Goal: Task Accomplishment & Management: Manage account settings

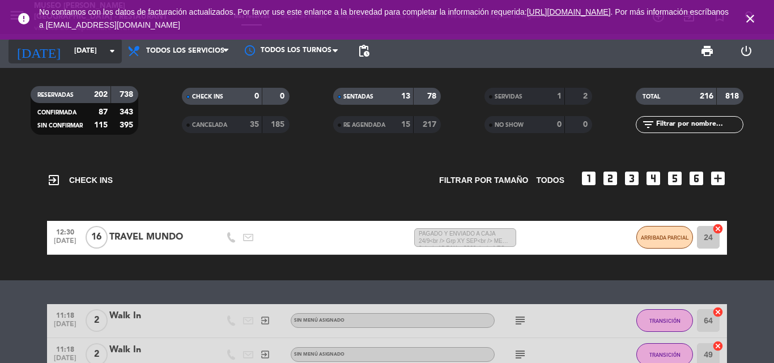
click at [80, 48] on input "[DATE]" at bounding box center [117, 50] width 96 height 19
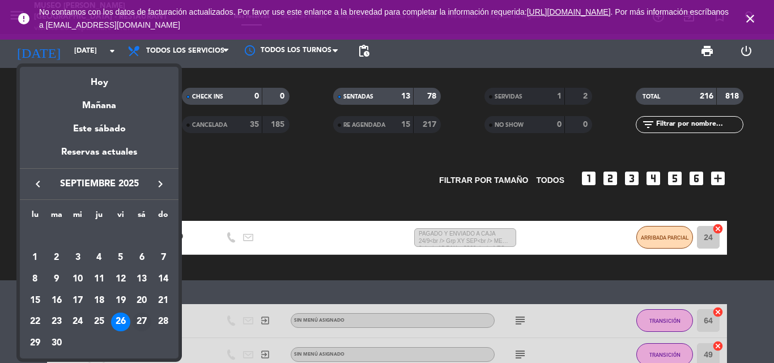
click at [142, 321] on div "27" at bounding box center [141, 322] width 19 height 19
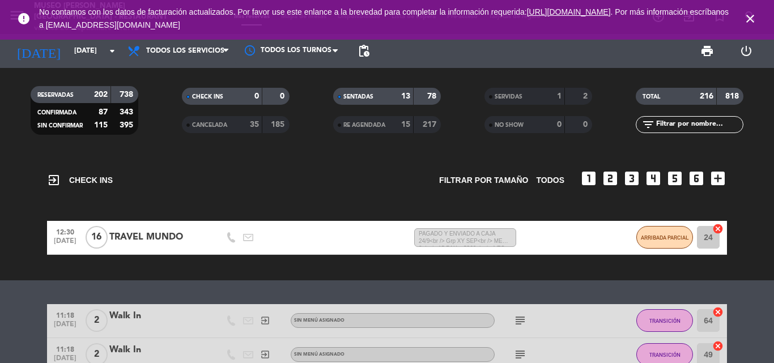
type input "[DATE]"
click at [662, 127] on input "text" at bounding box center [699, 124] width 88 height 12
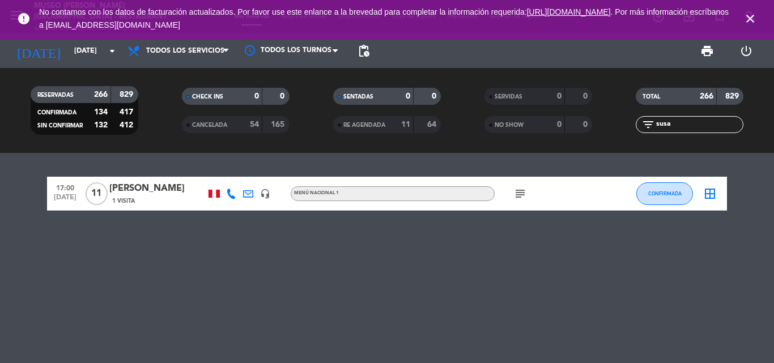
type input "susa"
click at [137, 189] on div "[PERSON_NAME]" at bounding box center [157, 188] width 96 height 15
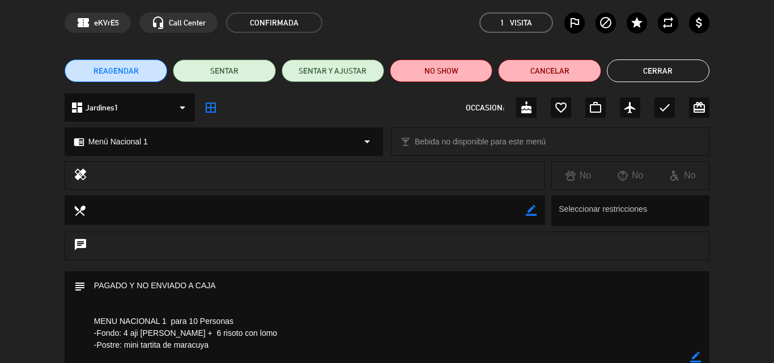
scroll to position [57, 0]
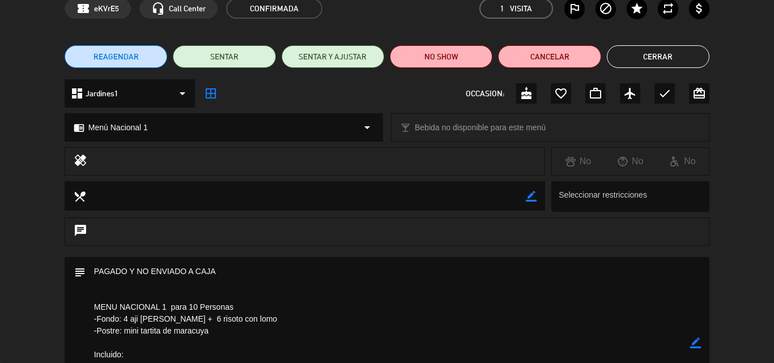
click at [694, 345] on icon "border_color" at bounding box center [695, 343] width 11 height 11
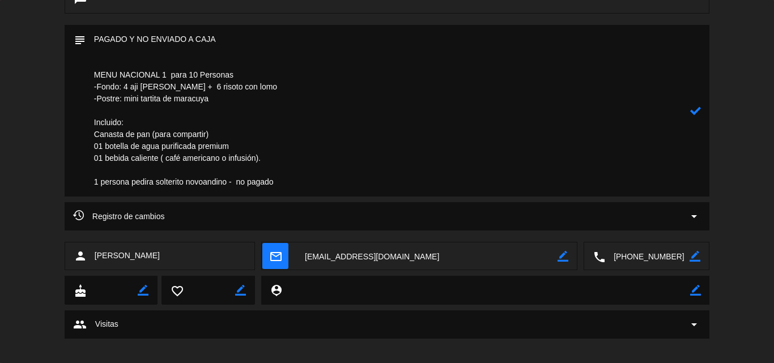
drag, startPoint x: 152, startPoint y: 39, endPoint x: 135, endPoint y: 39, distance: 16.4
click at [135, 39] on textarea at bounding box center [388, 111] width 604 height 172
click at [242, 31] on textarea at bounding box center [388, 111] width 604 height 172
type textarea "PAGADO Y ENVIADO A CAJA 26/9 MENU NACIONAL 1 para 10 Personas -Fondo: 4 aji [PE…"
click at [698, 111] on icon at bounding box center [695, 110] width 11 height 11
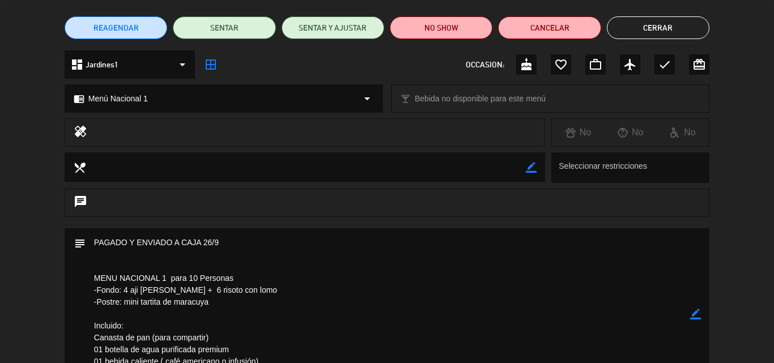
scroll to position [185, 0]
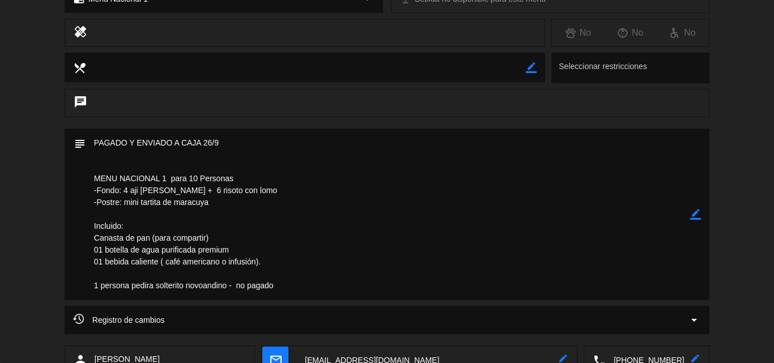
drag, startPoint x: 90, startPoint y: 175, endPoint x: 261, endPoint y: 205, distance: 173.7
click at [261, 205] on textarea at bounding box center [388, 215] width 604 height 172
click at [659, 171] on textarea at bounding box center [388, 215] width 604 height 172
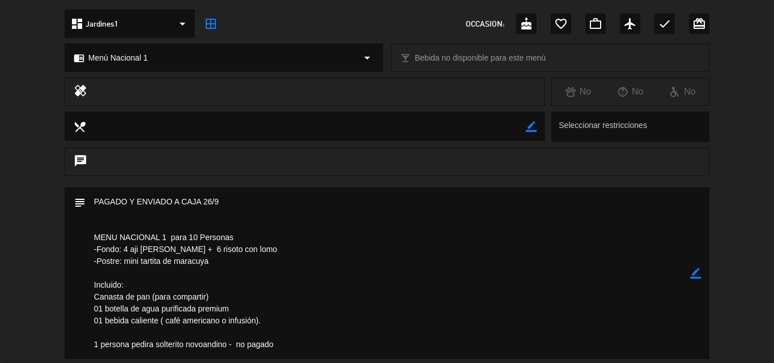
scroll to position [0, 0]
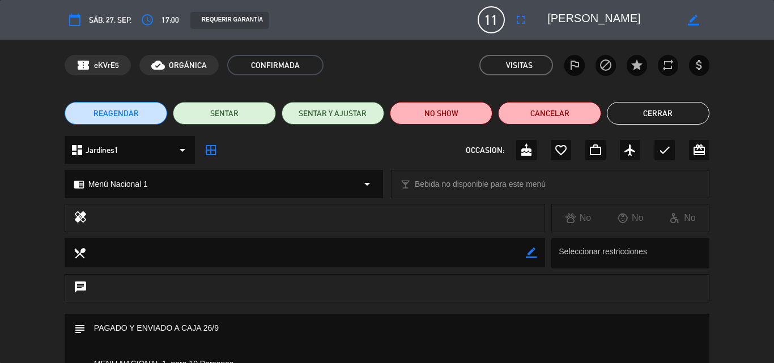
click at [637, 113] on button "Cerrar" at bounding box center [658, 113] width 103 height 23
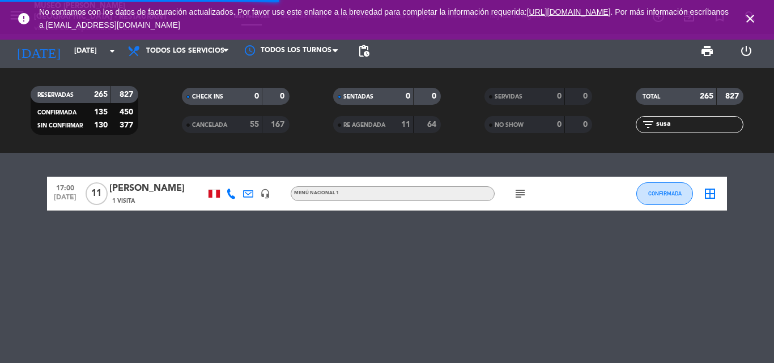
click at [752, 17] on icon "close" at bounding box center [750, 19] width 14 height 14
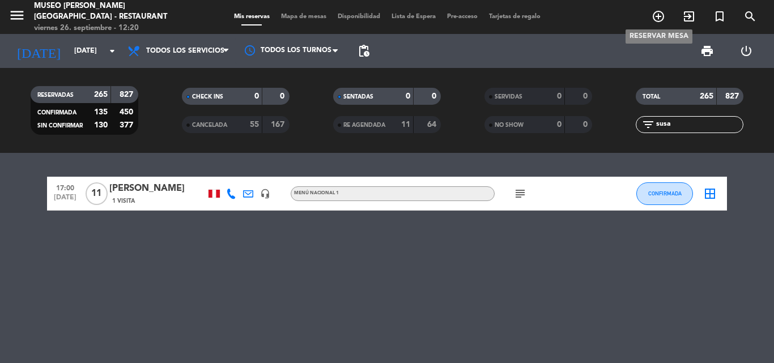
click at [661, 18] on icon "add_circle_outline" at bounding box center [658, 17] width 14 height 14
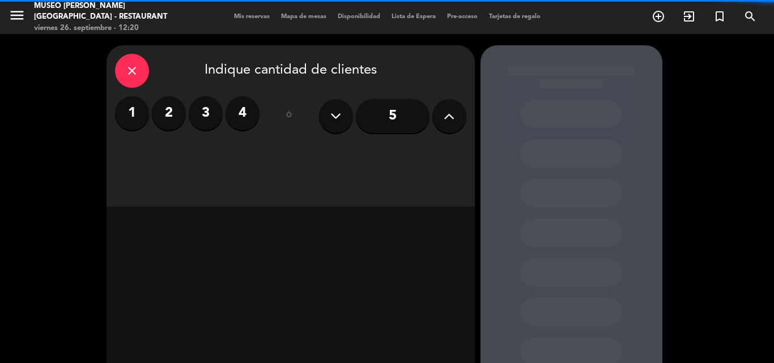
click at [177, 115] on label "2" at bounding box center [169, 113] width 34 height 34
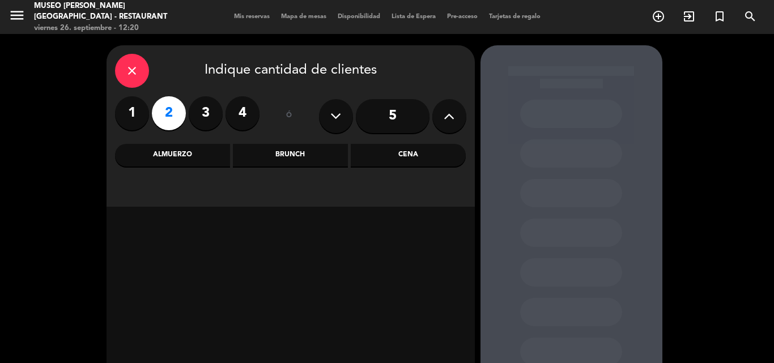
click at [401, 154] on div "Cena" at bounding box center [408, 155] width 115 height 23
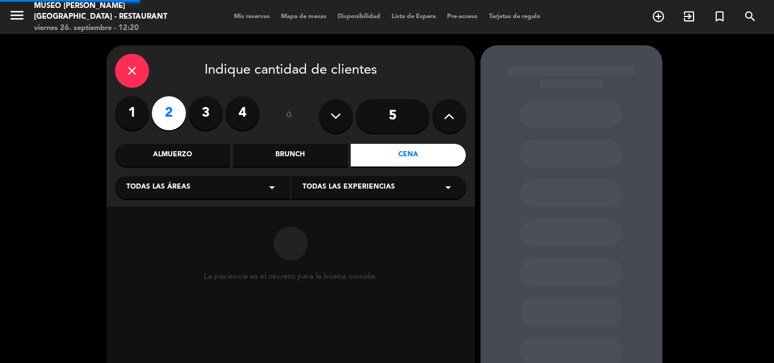
click at [193, 178] on div "Todas las áreas arrow_drop_down" at bounding box center [202, 187] width 175 height 23
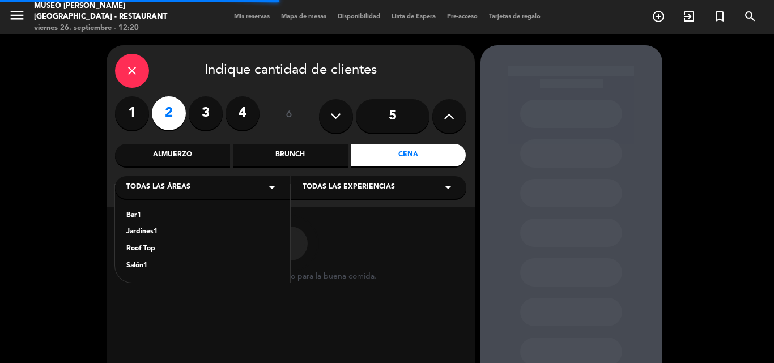
click at [144, 235] on div "Jardines1" at bounding box center [202, 232] width 152 height 11
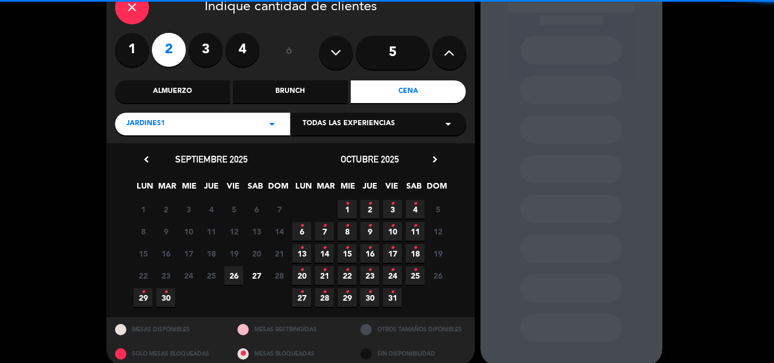
scroll to position [77, 0]
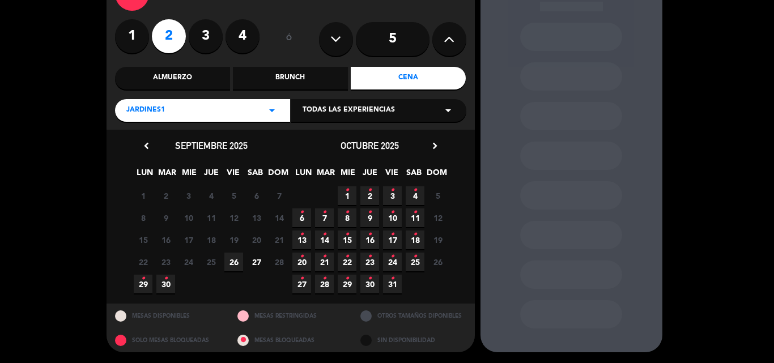
click at [251, 261] on span "27" at bounding box center [256, 262] width 19 height 19
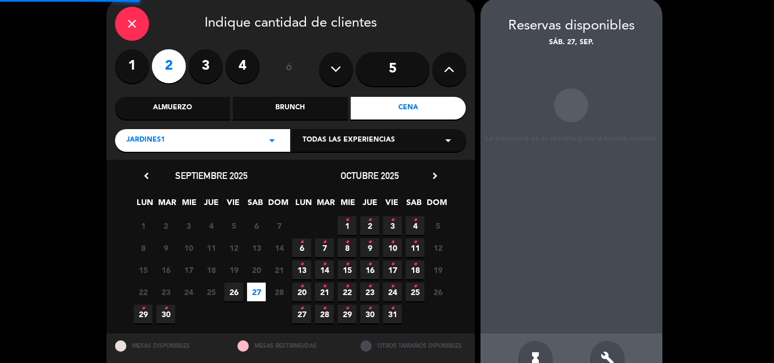
scroll to position [45, 0]
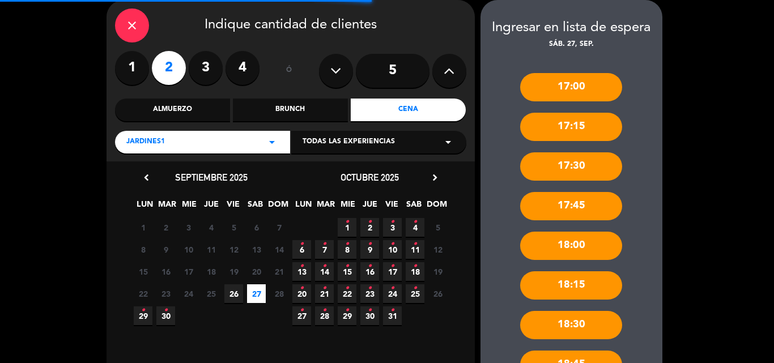
click at [209, 142] on div "Jardines1 arrow_drop_down" at bounding box center [202, 142] width 175 height 23
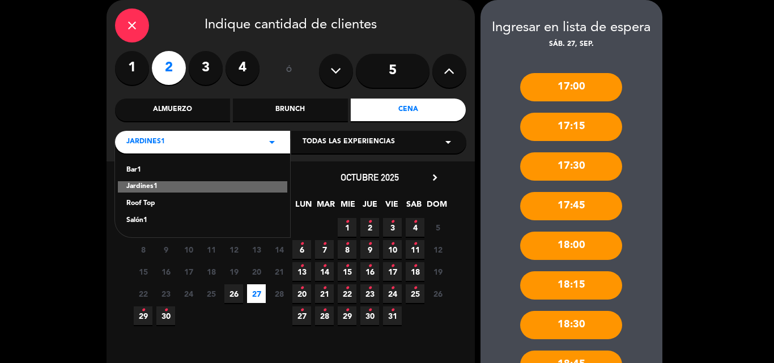
click at [151, 202] on div "Roof Top" at bounding box center [202, 203] width 152 height 11
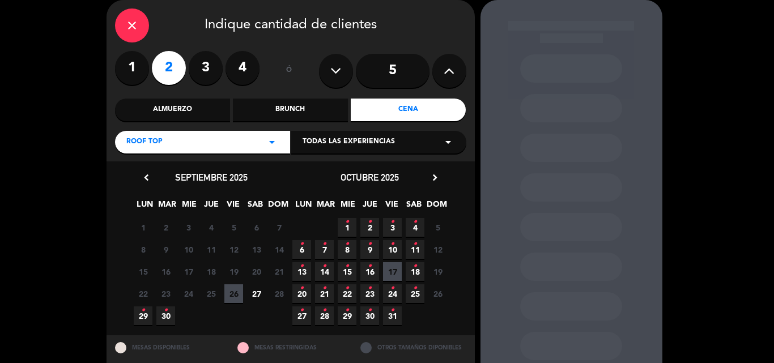
click at [169, 107] on div "Almuerzo" at bounding box center [172, 110] width 115 height 23
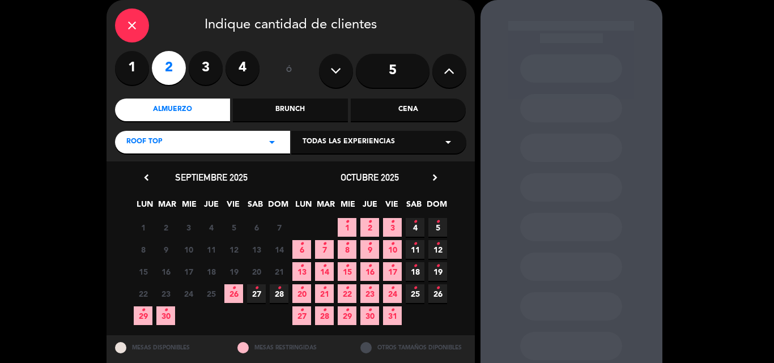
click at [257, 293] on icon "•" at bounding box center [256, 288] width 4 height 18
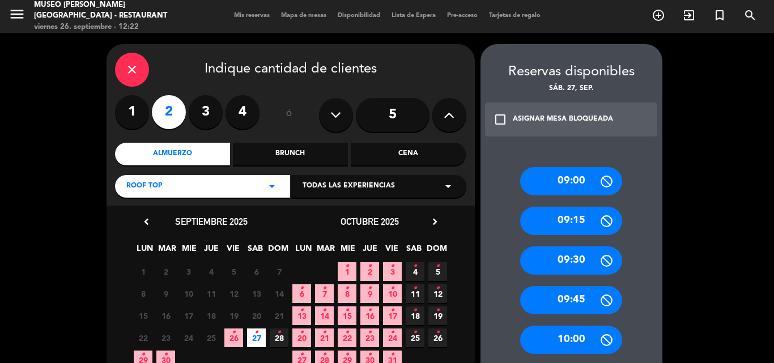
scroll to position [0, 0]
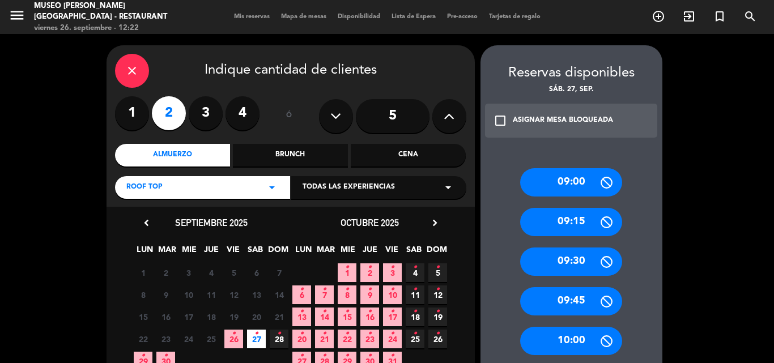
click at [132, 57] on div "close" at bounding box center [132, 71] width 34 height 34
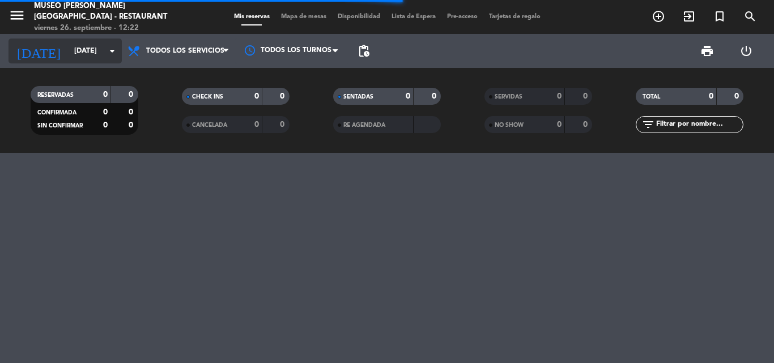
click at [69, 55] on input "[DATE]" at bounding box center [117, 50] width 96 height 19
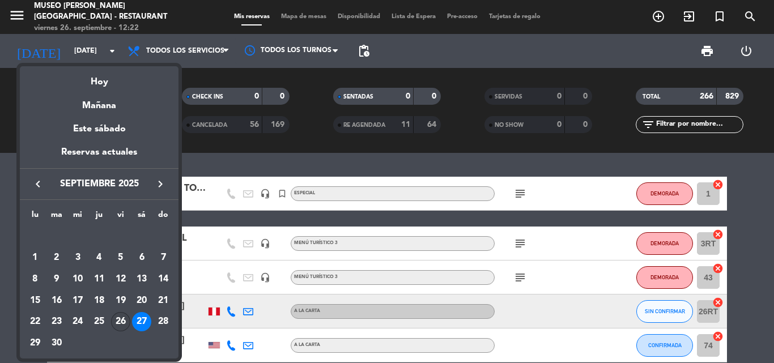
click at [122, 320] on div "26" at bounding box center [120, 321] width 19 height 19
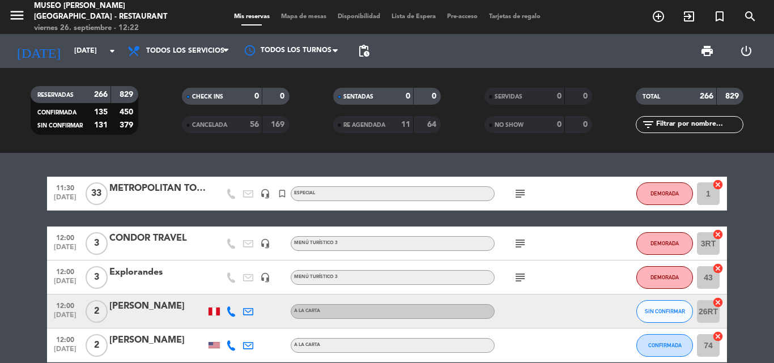
type input "[DATE]"
click at [659, 122] on input "text" at bounding box center [699, 124] width 88 height 12
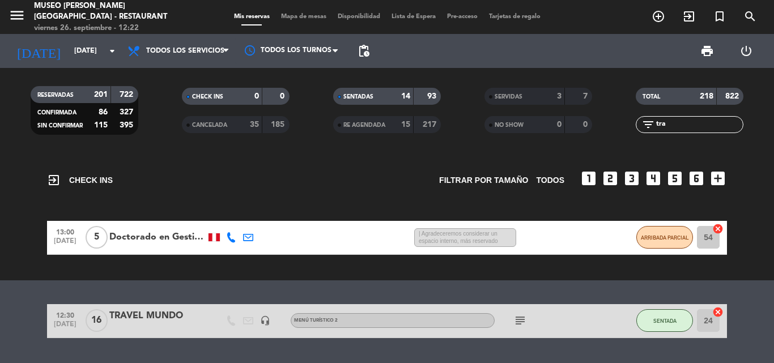
scroll to position [32, 0]
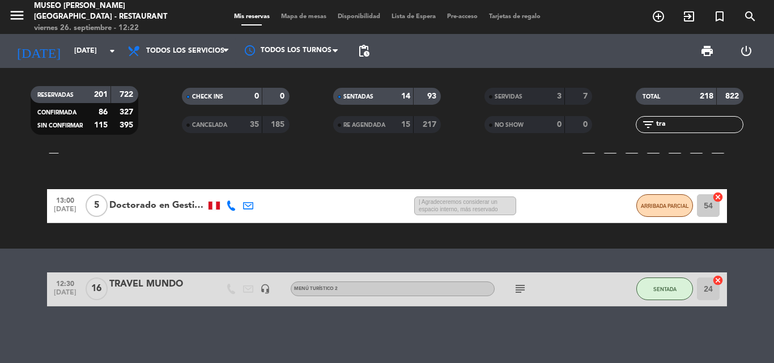
type input "tra"
click at [151, 280] on div "TRAVEL MUNDO" at bounding box center [157, 284] width 96 height 15
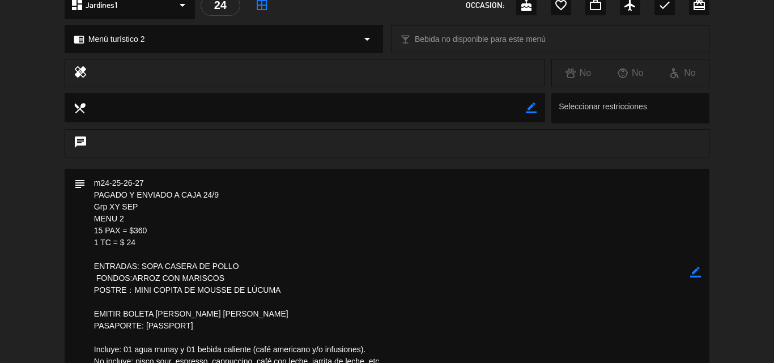
scroll to position [397, 0]
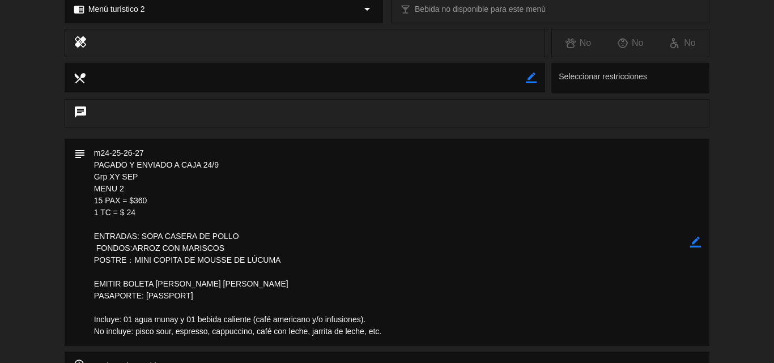
drag, startPoint x: 142, startPoint y: 176, endPoint x: 70, endPoint y: 176, distance: 71.4
click at [70, 176] on div "subject border_color" at bounding box center [387, 242] width 645 height 207
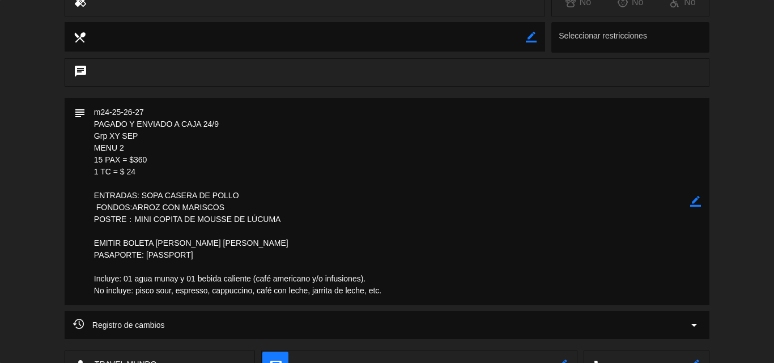
scroll to position [453, 0]
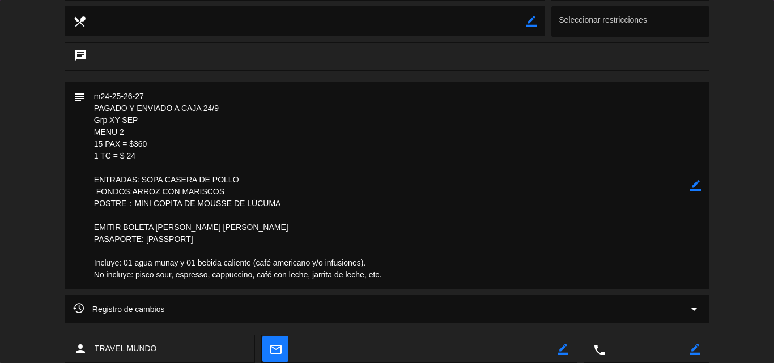
click at [692, 188] on icon "border_color" at bounding box center [695, 185] width 11 height 11
drag, startPoint x: 73, startPoint y: 221, endPoint x: 52, endPoint y: 219, distance: 20.5
click at [52, 219] on div "subject" at bounding box center [387, 188] width 774 height 213
click at [695, 185] on icon at bounding box center [695, 185] width 11 height 11
click at [696, 184] on icon "border_color" at bounding box center [695, 185] width 11 height 11
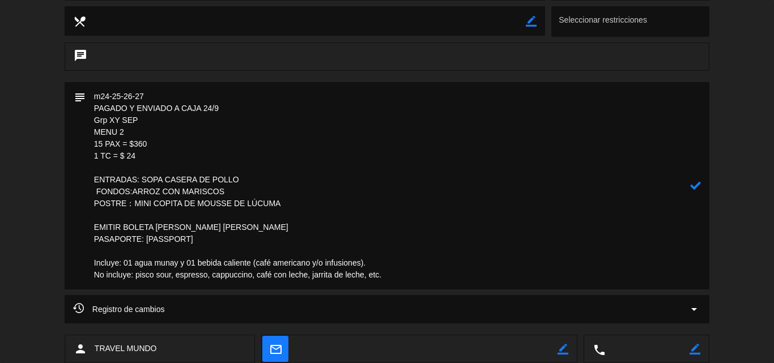
click at [236, 105] on textarea at bounding box center [388, 185] width 604 height 207
type textarea "m24-25-26-27 PAGADO Y ENVIADO A CAJA 24/9 - se envio correo con los datos para …"
click at [694, 183] on icon at bounding box center [695, 185] width 11 height 11
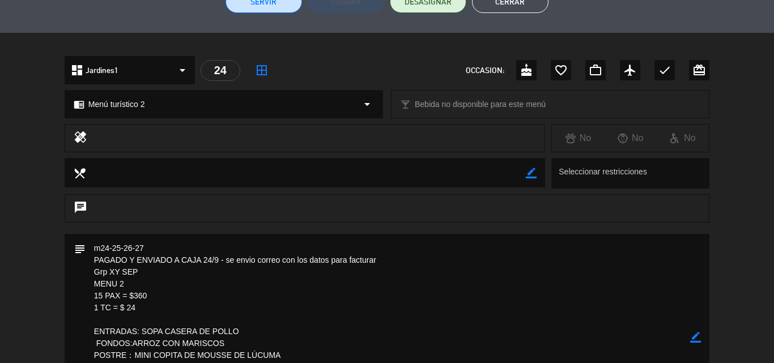
scroll to position [57, 0]
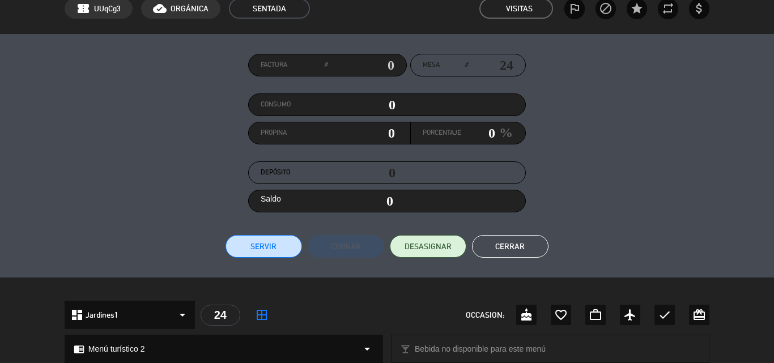
click at [521, 243] on button "Cerrar" at bounding box center [510, 246] width 76 height 23
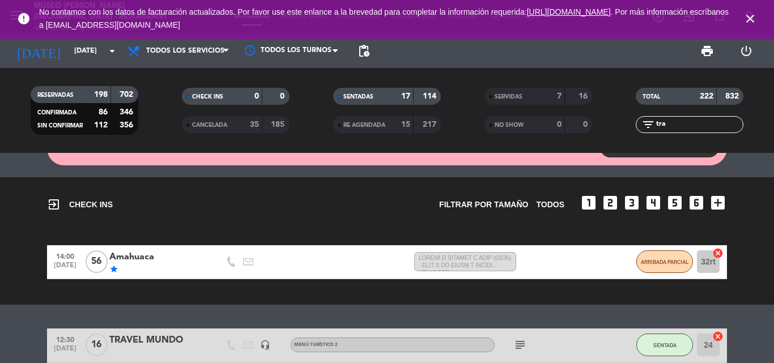
scroll to position [88, 0]
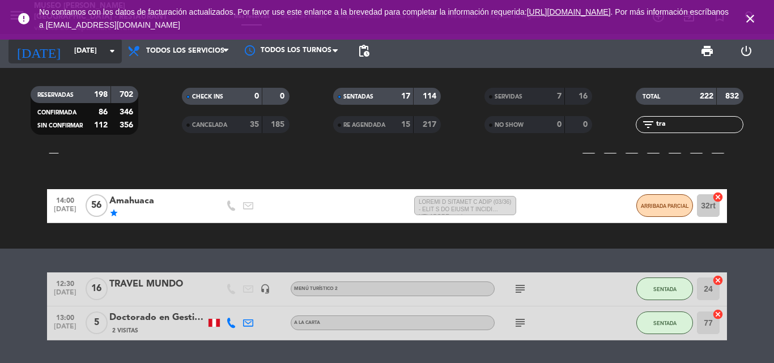
click at [84, 49] on input "[DATE]" at bounding box center [117, 50] width 96 height 19
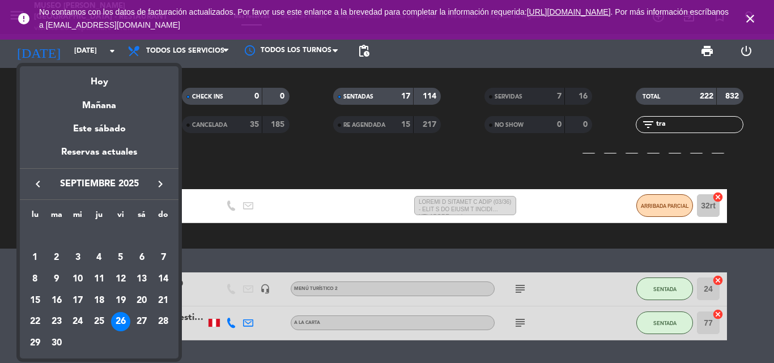
click at [120, 322] on div "26" at bounding box center [120, 321] width 19 height 19
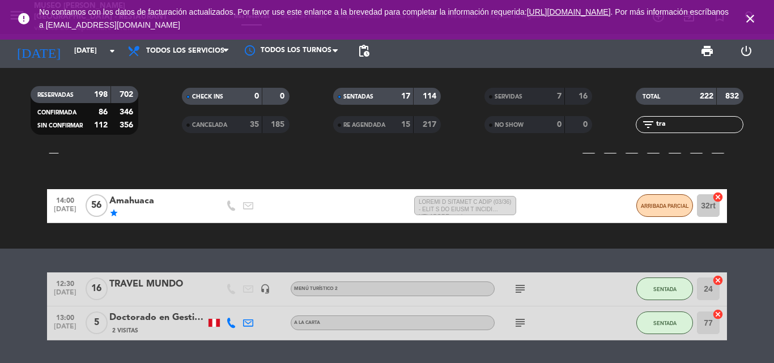
drag, startPoint x: 674, startPoint y: 127, endPoint x: 470, endPoint y: 125, distance: 204.5
click at [476, 128] on div "RESERVADAS 198 702 CONFIRMADA 86 346 SIN CONFIRMAR 112 356 CHECK INS 0 0 CANCEL…" at bounding box center [387, 110] width 774 height 62
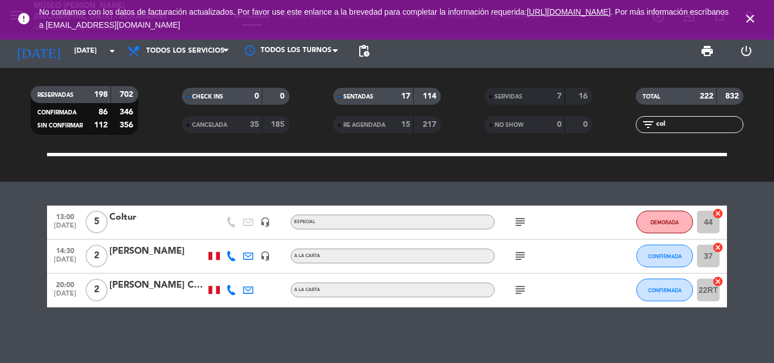
scroll to position [156, 0]
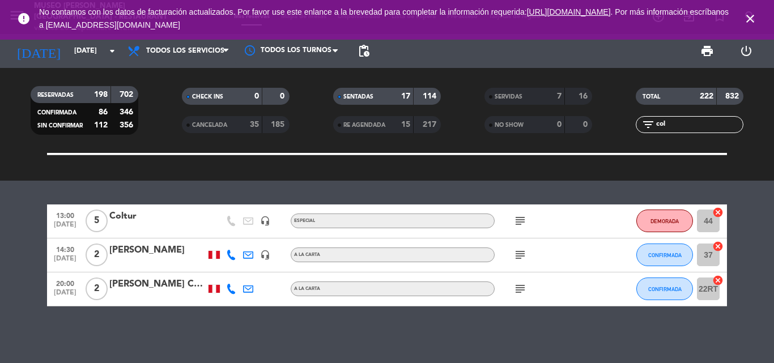
type input "col"
click at [127, 216] on div "Coltur" at bounding box center [157, 216] width 96 height 15
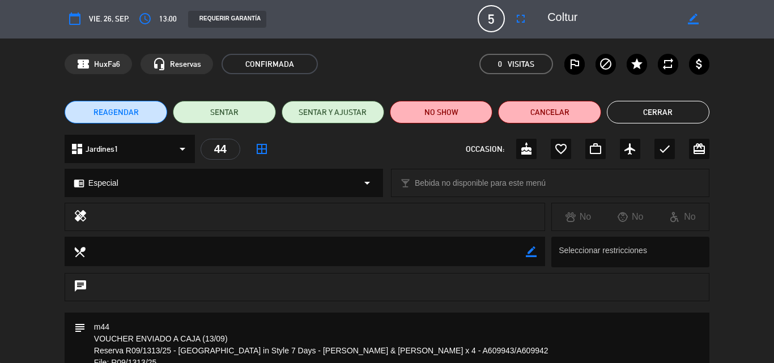
scroll to position [0, 0]
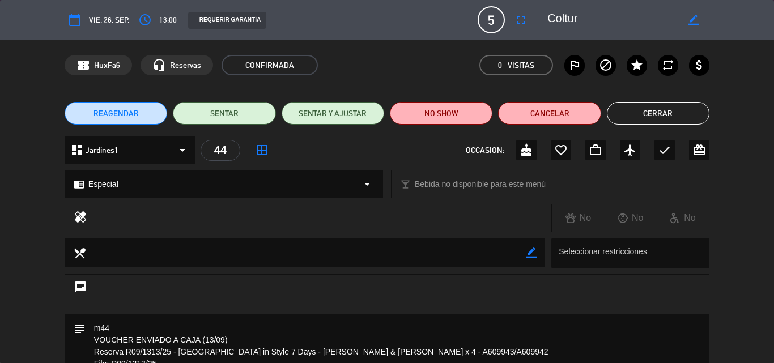
click at [656, 116] on button "Cerrar" at bounding box center [658, 113] width 103 height 23
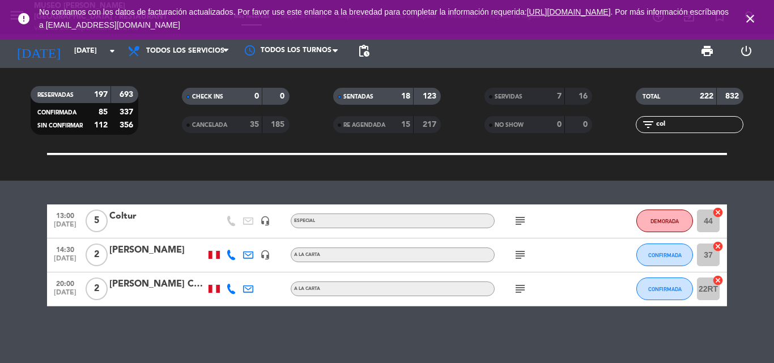
drag, startPoint x: 670, startPoint y: 122, endPoint x: 489, endPoint y: 123, distance: 181.3
click at [489, 123] on div "RESERVADAS 197 693 CONFIRMADA 85 337 SIN CONFIRMAR 112 356 CHECK INS 0 0 CANCEL…" at bounding box center [387, 110] width 774 height 62
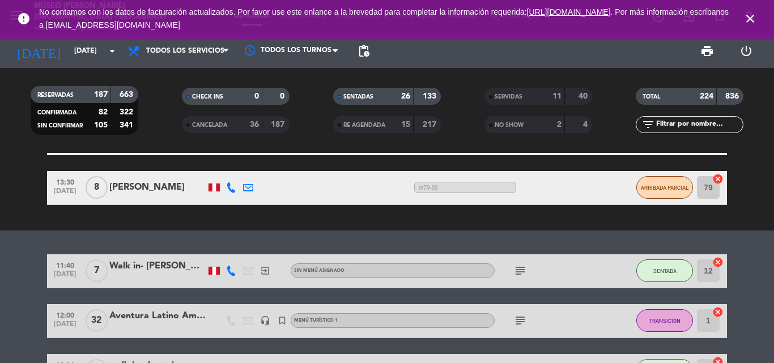
click at [749, 15] on icon "close" at bounding box center [750, 19] width 14 height 14
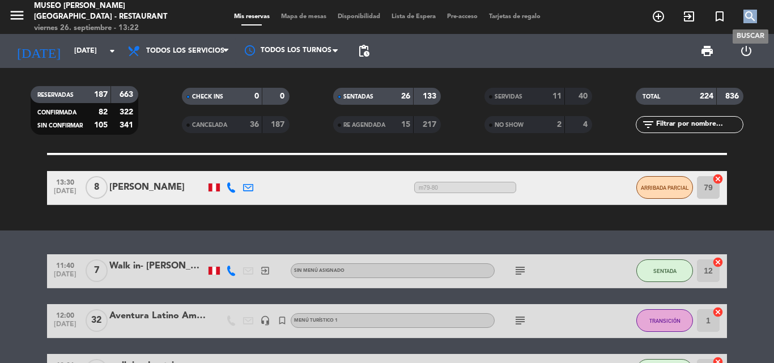
click at [749, 15] on icon "search" at bounding box center [750, 17] width 14 height 14
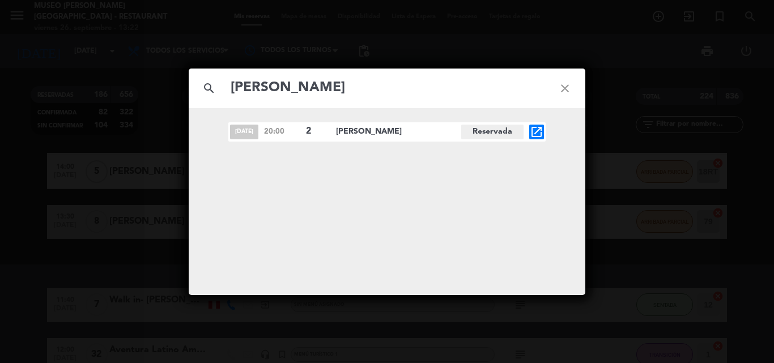
type input "[PERSON_NAME]"
click at [537, 130] on icon "open_in_new" at bounding box center [537, 132] width 14 height 14
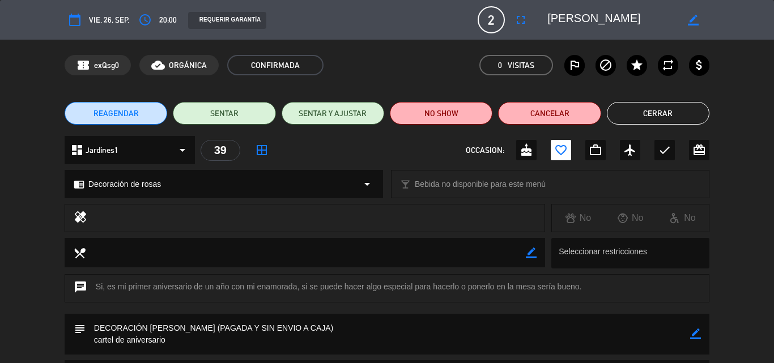
click at [694, 331] on icon "border_color" at bounding box center [695, 334] width 11 height 11
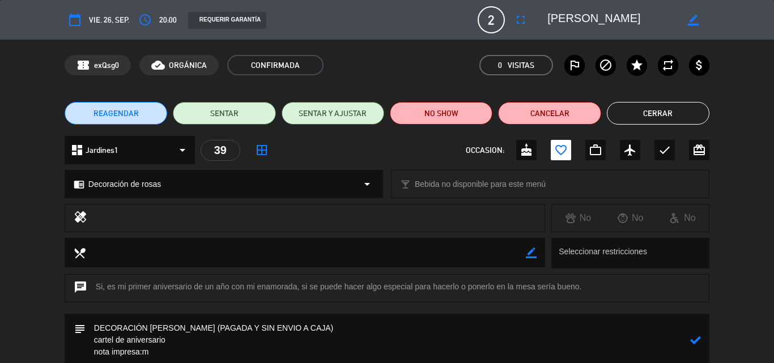
paste textarea "Feliz aniversario mi pequeña ❤️"
click at [143, 352] on textarea at bounding box center [388, 340] width 604 height 53
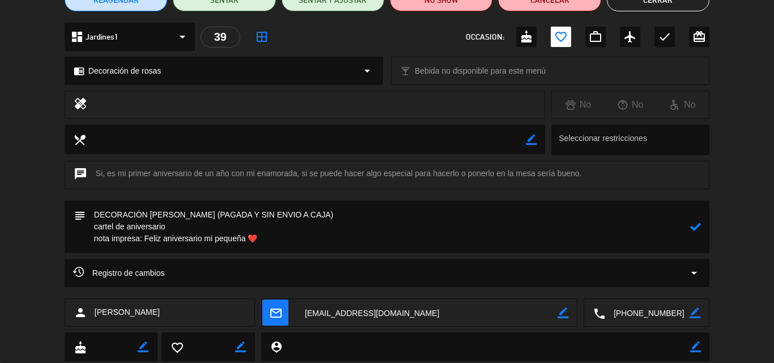
type textarea "DECORACIÓN [PERSON_NAME] (PAGADA Y SIN ENVIO A CAJA) cartel de aniversario nota…"
click at [696, 225] on icon at bounding box center [695, 227] width 11 height 11
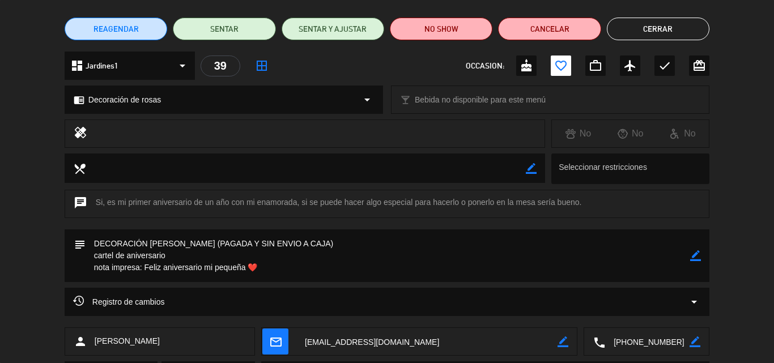
scroll to position [0, 0]
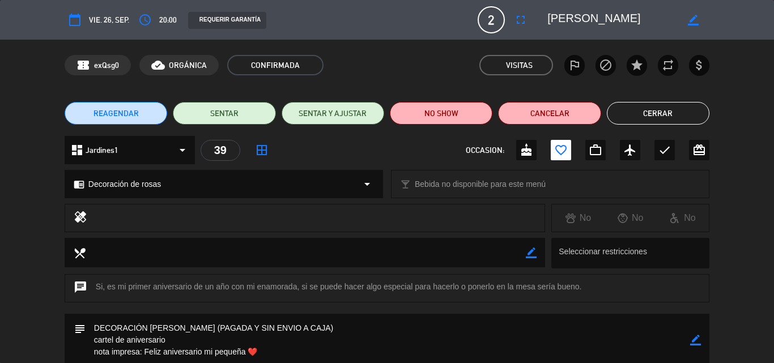
click at [639, 114] on button "Cerrar" at bounding box center [658, 113] width 103 height 23
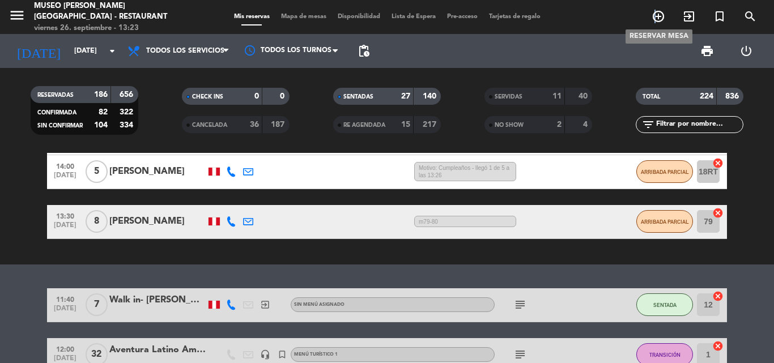
click at [655, 21] on icon "add_circle_outline" at bounding box center [658, 17] width 14 height 14
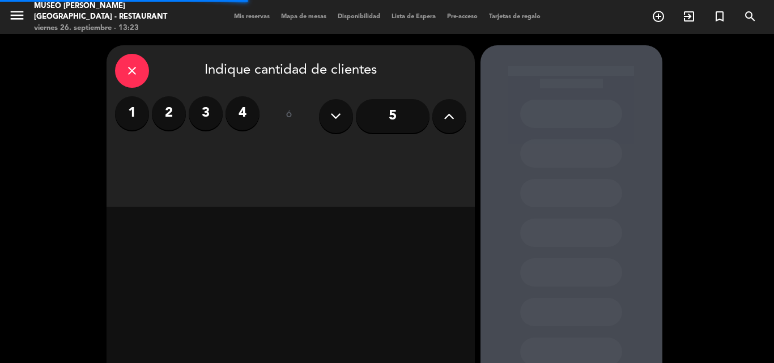
click at [166, 109] on label "2" at bounding box center [169, 113] width 34 height 34
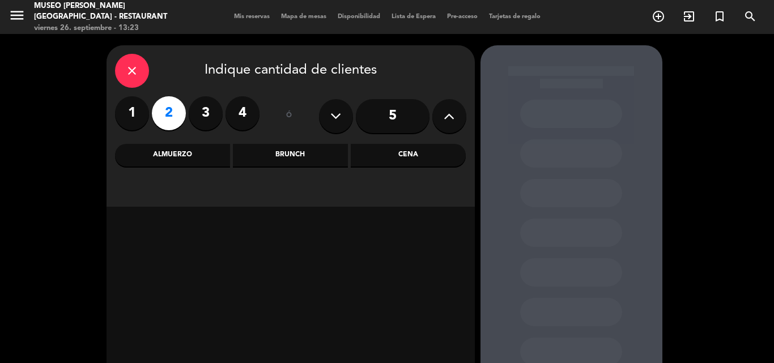
click at [397, 158] on div "Cena" at bounding box center [408, 155] width 115 height 23
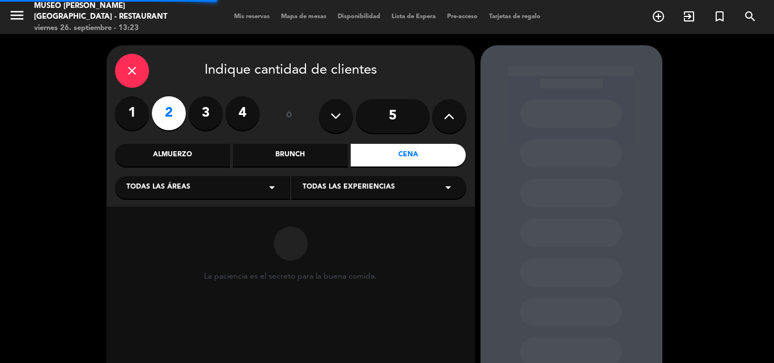
click at [192, 184] on div "Todas las áreas arrow_drop_down" at bounding box center [202, 187] width 175 height 23
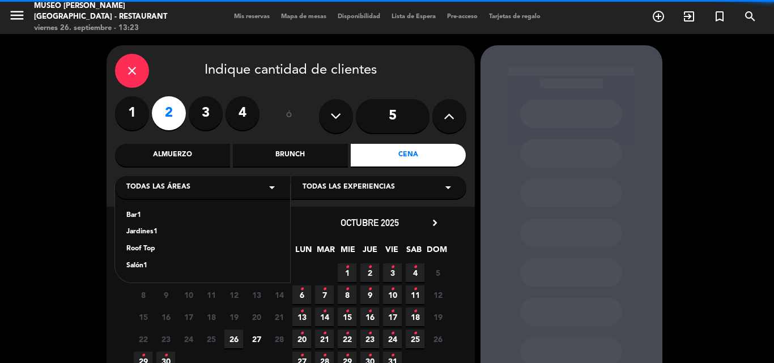
click at [141, 229] on div "Jardines1" at bounding box center [202, 232] width 152 height 11
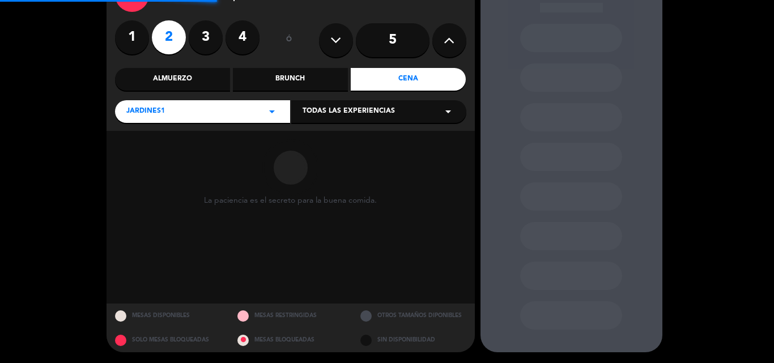
scroll to position [76, 0]
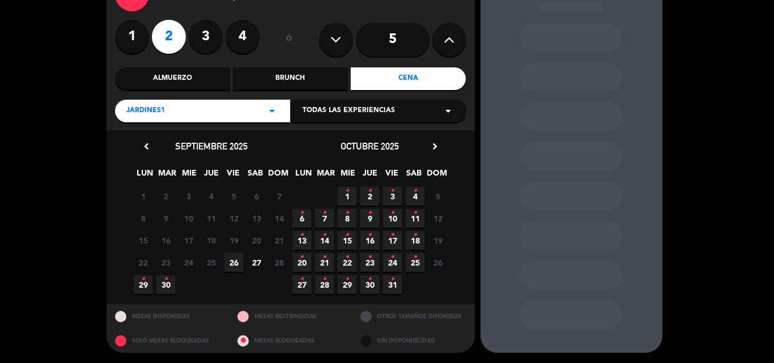
click at [167, 282] on icon "•" at bounding box center [166, 279] width 4 height 18
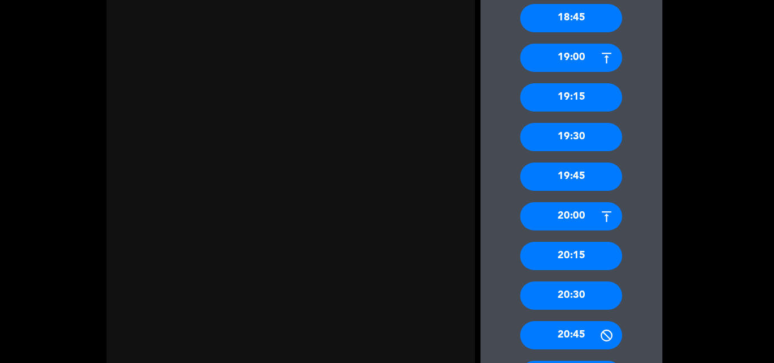
click at [570, 216] on div "20:00" at bounding box center [571, 216] width 102 height 28
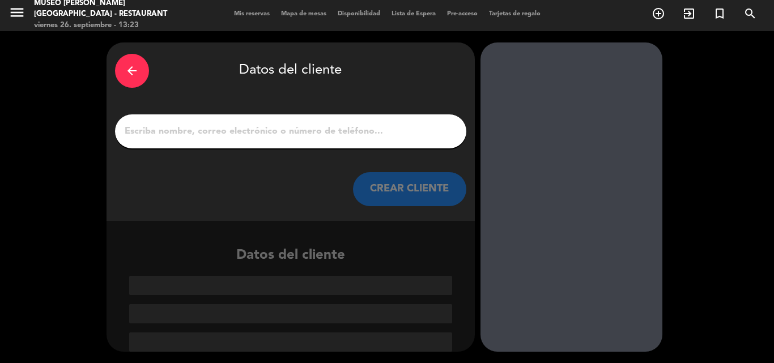
scroll to position [3, 0]
click at [301, 136] on input "1" at bounding box center [290, 131] width 334 height 16
paste input "[PERSON_NAME]"
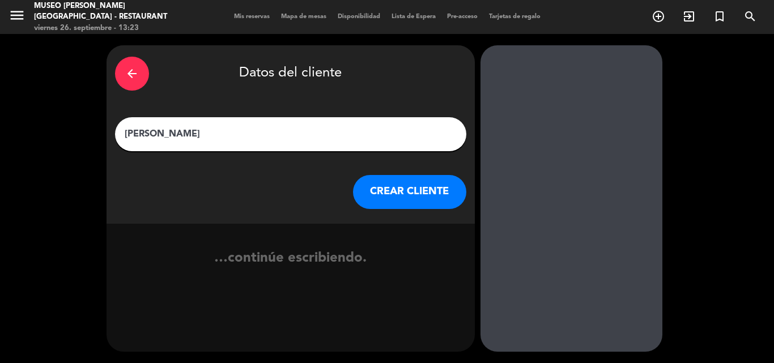
type input "[PERSON_NAME]"
click at [386, 193] on button "CREAR CLIENTE" at bounding box center [409, 192] width 113 height 34
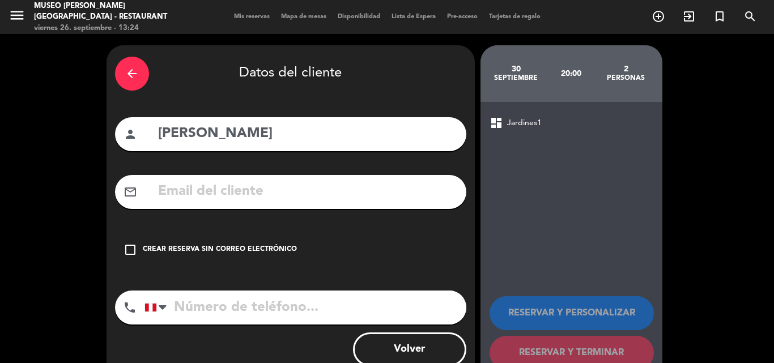
click at [356, 196] on input "text" at bounding box center [307, 191] width 301 height 23
paste input "[EMAIL_ADDRESS][DOMAIN_NAME]"
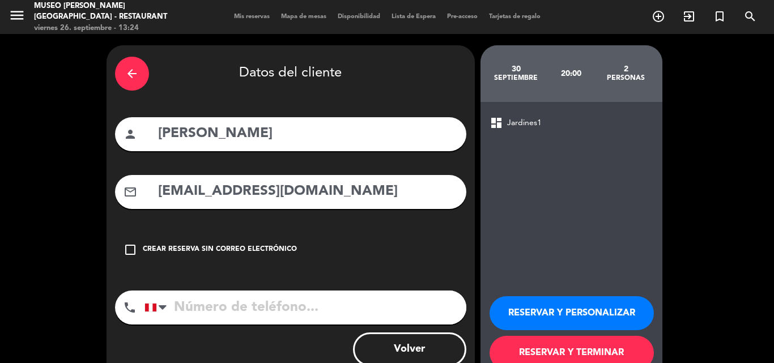
type input "[EMAIL_ADDRESS][DOMAIN_NAME]"
click at [274, 305] on input "tel" at bounding box center [305, 308] width 322 height 34
paste input "949284291"
type input "949284291"
drag, startPoint x: 573, startPoint y: 309, endPoint x: 329, endPoint y: 22, distance: 377.0
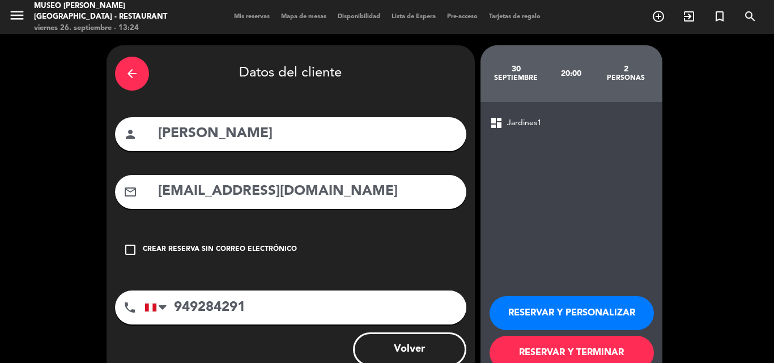
click at [574, 308] on button "RESERVAR Y PERSONALIZAR" at bounding box center [571, 313] width 164 height 34
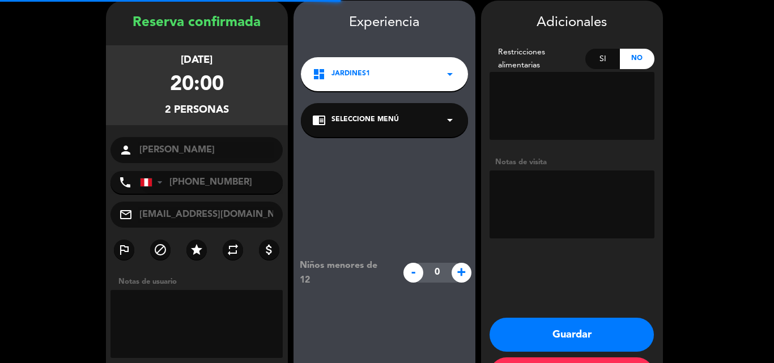
scroll to position [45, 0]
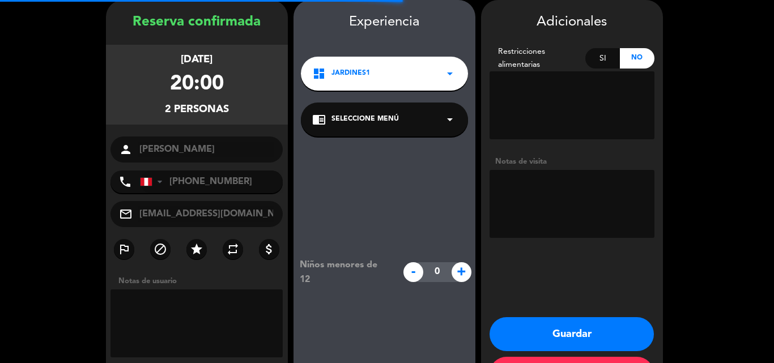
click at [351, 116] on span "Seleccione Menú" at bounding box center [364, 119] width 67 height 11
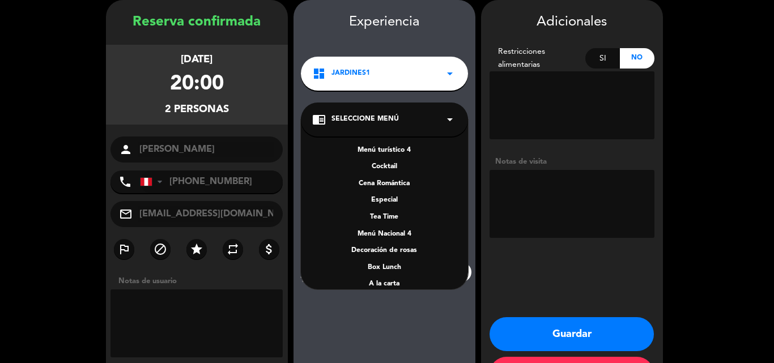
scroll to position [163, 0]
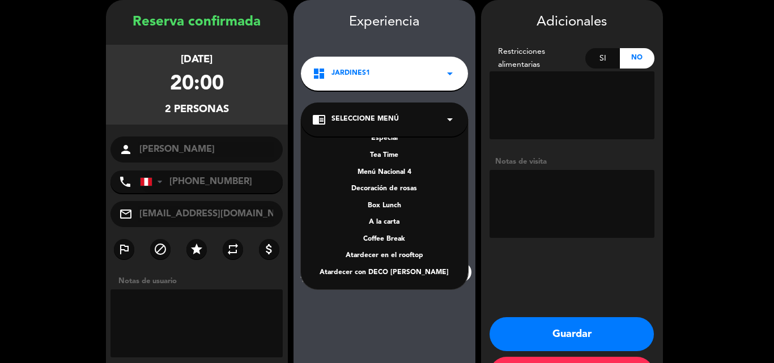
click at [395, 226] on div "A la carta" at bounding box center [384, 222] width 144 height 11
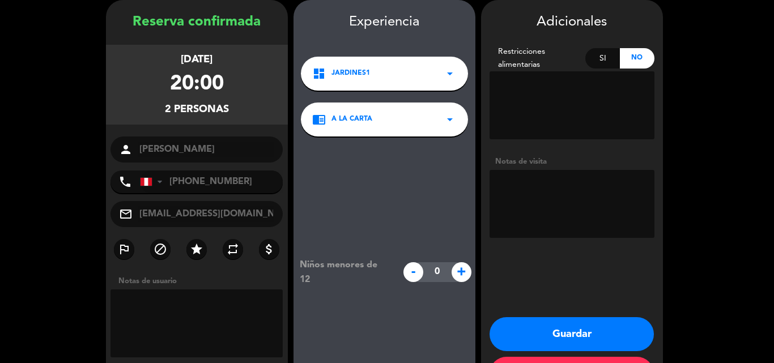
click at [553, 326] on button "Guardar" at bounding box center [571, 334] width 164 height 34
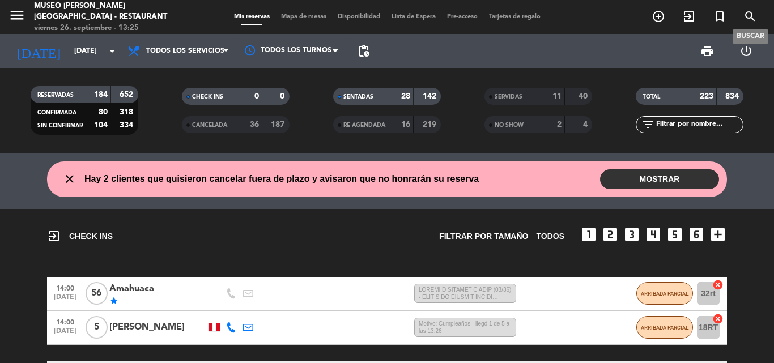
click at [748, 18] on icon "search" at bounding box center [750, 17] width 14 height 14
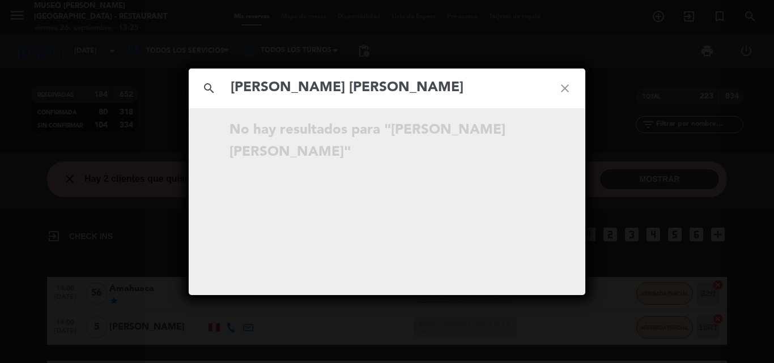
click at [232, 86] on input "[PERSON_NAME] [PERSON_NAME]" at bounding box center [386, 87] width 315 height 23
drag, startPoint x: 501, startPoint y: 94, endPoint x: 202, endPoint y: 90, distance: 299.7
click at [202, 90] on div "search [PERSON_NAME] [PERSON_NAME] close" at bounding box center [387, 89] width 397 height 40
paste input "981 580 059"
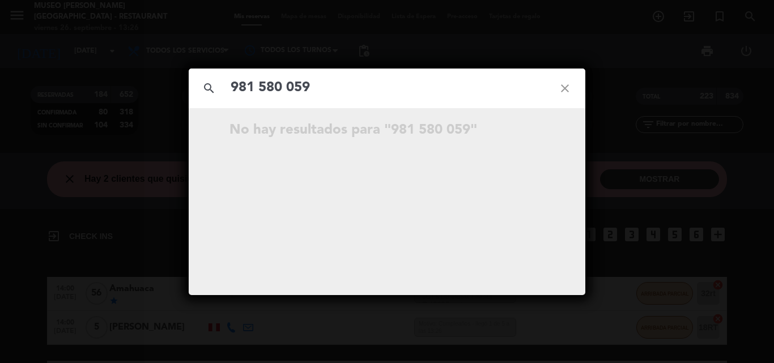
click at [262, 87] on input "981 580 059" at bounding box center [386, 87] width 315 height 23
click at [280, 85] on input "981580 059" at bounding box center [386, 87] width 315 height 23
type input "981580059"
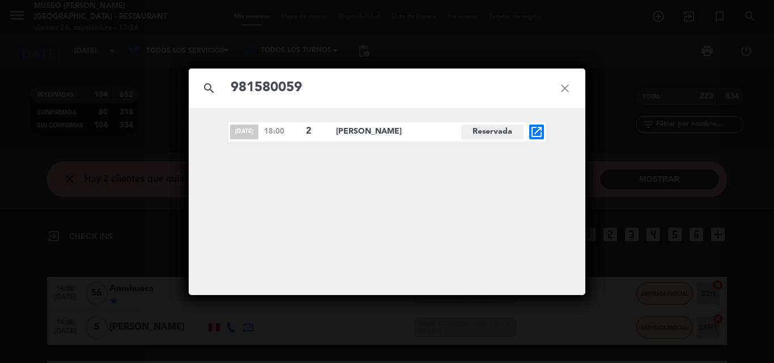
click at [538, 127] on icon "open_in_new" at bounding box center [537, 132] width 14 height 14
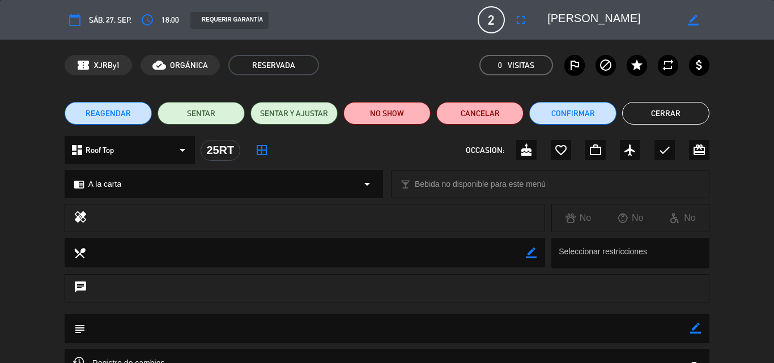
click at [699, 327] on icon "border_color" at bounding box center [695, 328] width 11 height 11
paste textarea ""[DATE] no es solo una cena, es la primera página de una historia que deseo esc…"
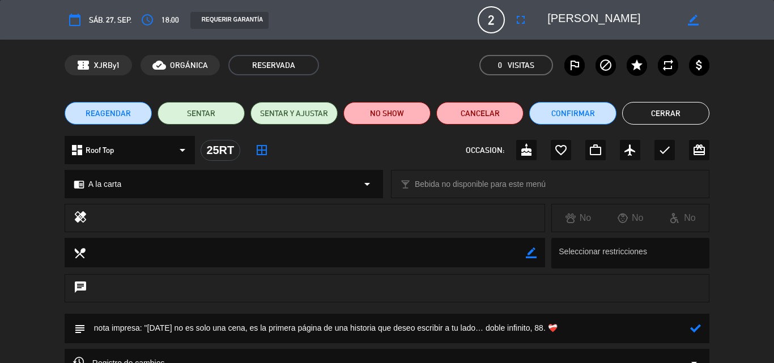
type textarea "nota impresa: "[DATE] no es solo una cena, es la primera página de una historia…"
click at [694, 325] on icon at bounding box center [695, 328] width 11 height 11
click at [589, 112] on button "Confirmar" at bounding box center [572, 113] width 87 height 23
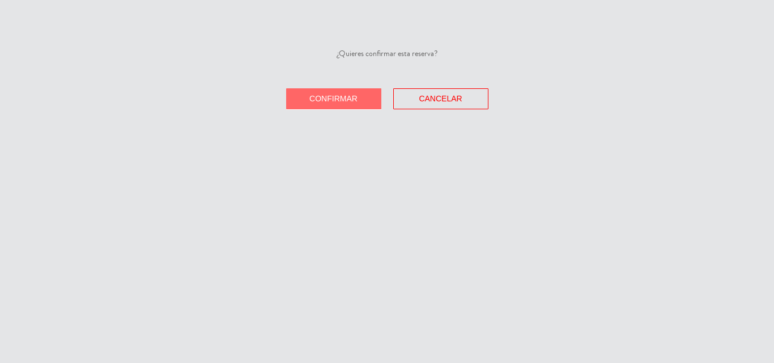
click at [327, 97] on span "Confirmar" at bounding box center [333, 98] width 48 height 9
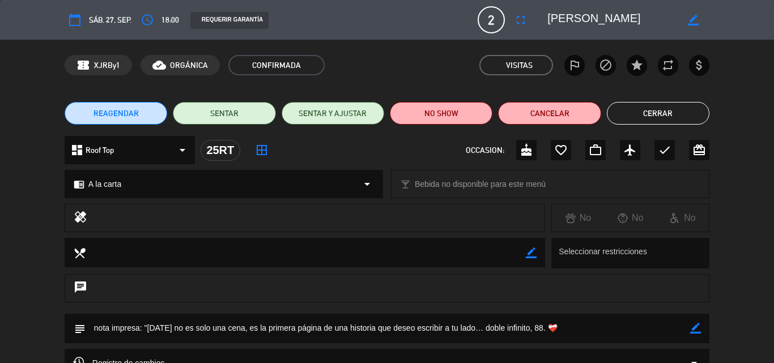
click at [666, 110] on button "Cerrar" at bounding box center [658, 113] width 103 height 23
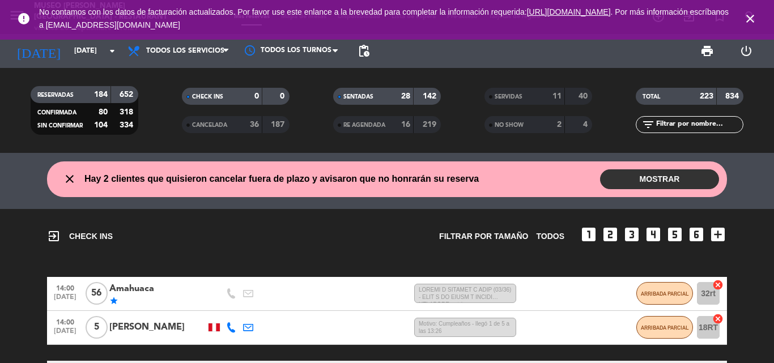
click at [751, 15] on icon "close" at bounding box center [750, 19] width 14 height 14
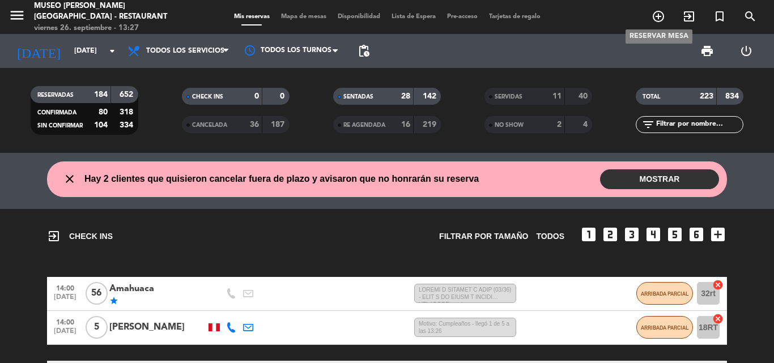
click at [665, 14] on icon "add_circle_outline" at bounding box center [658, 17] width 14 height 14
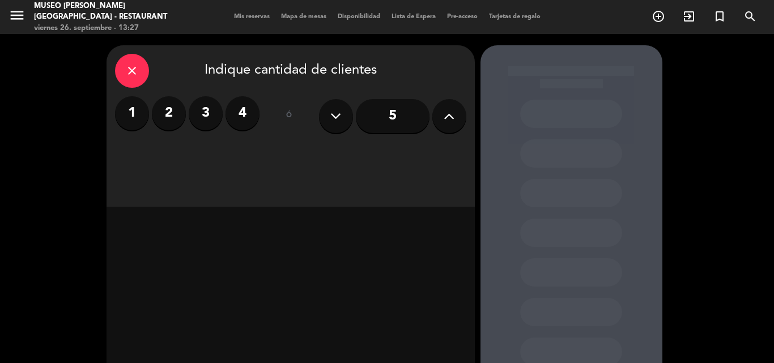
click at [167, 114] on label "2" at bounding box center [169, 113] width 34 height 34
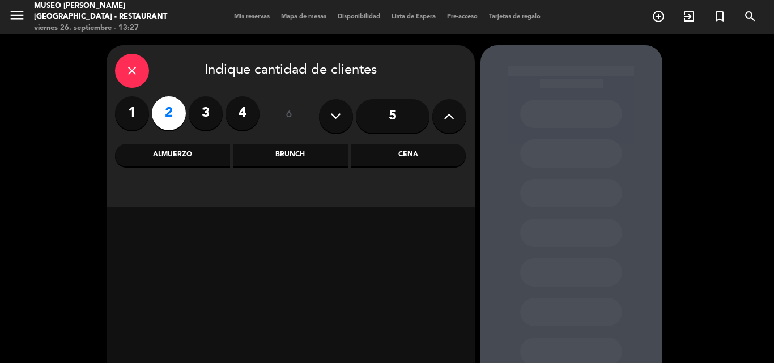
click at [406, 158] on div "Cena" at bounding box center [408, 155] width 115 height 23
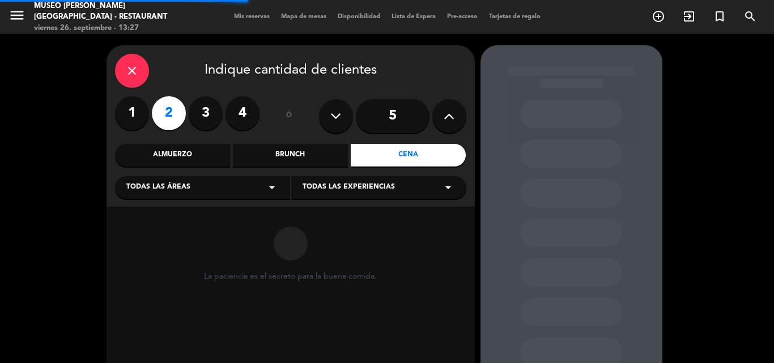
click at [166, 156] on div "Almuerzo" at bounding box center [172, 155] width 115 height 23
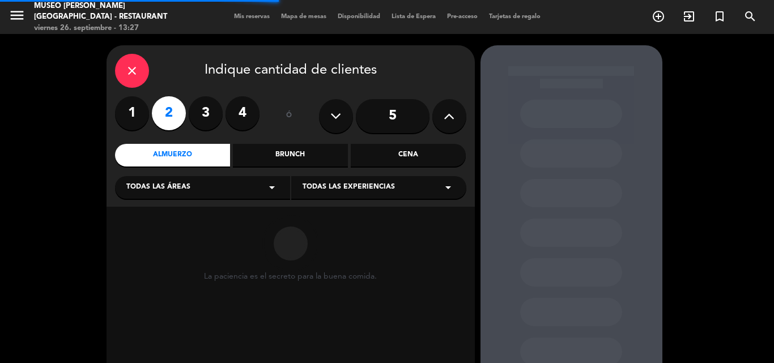
click at [161, 191] on span "Todas las áreas" at bounding box center [158, 187] width 64 height 11
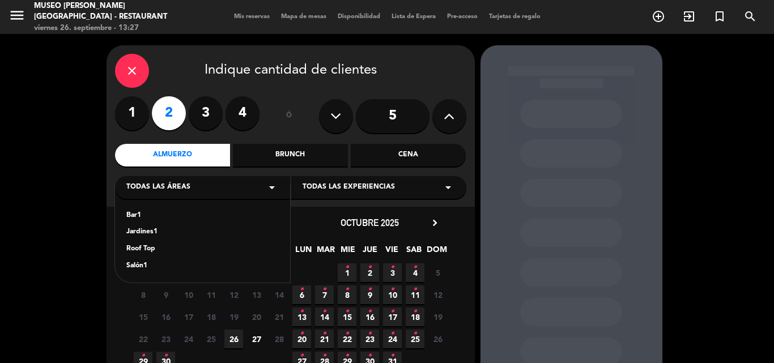
click at [146, 231] on div "Jardines1" at bounding box center [202, 232] width 152 height 11
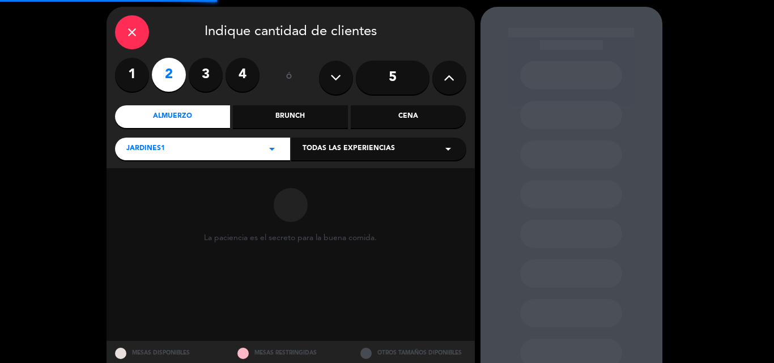
scroll to position [76, 0]
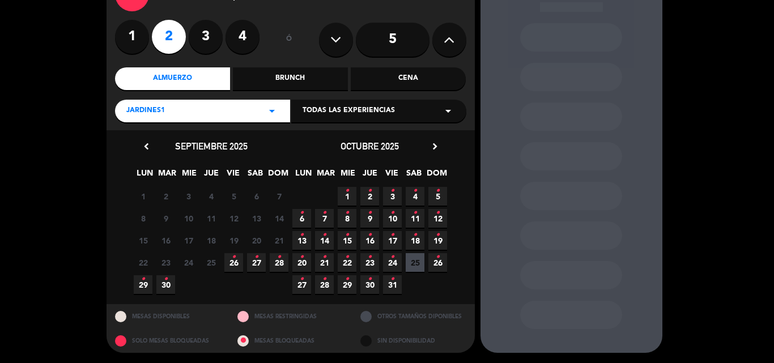
click at [258, 262] on span "27 •" at bounding box center [256, 262] width 19 height 19
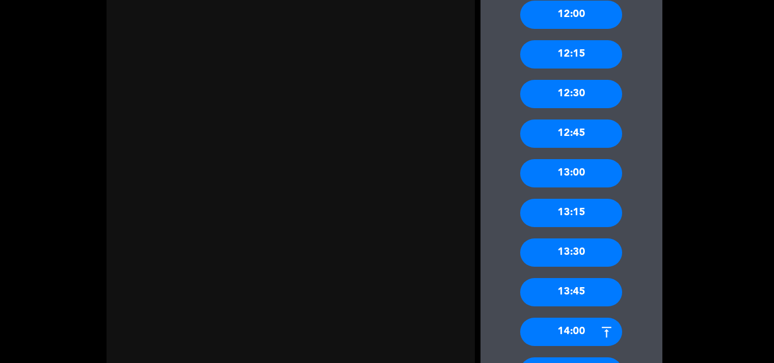
scroll to position [1095, 0]
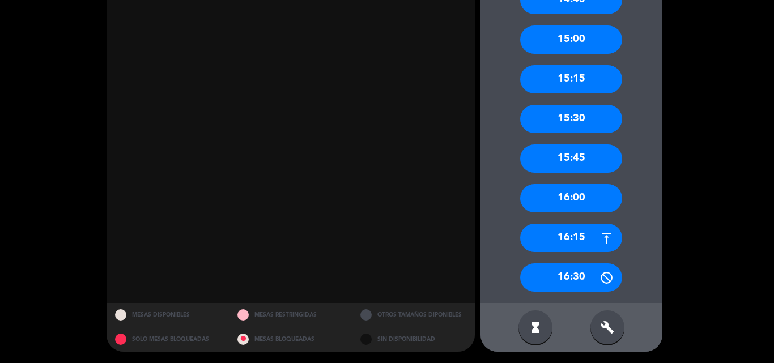
click at [576, 239] on div "16:15" at bounding box center [571, 238] width 102 height 28
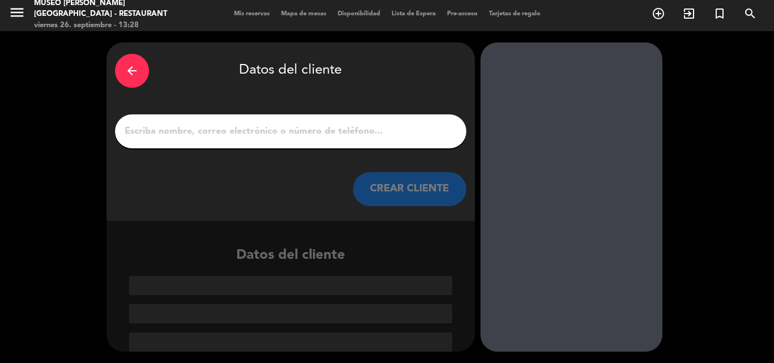
click at [325, 133] on input "1" at bounding box center [290, 131] width 334 height 16
paste input "[PERSON_NAME]"
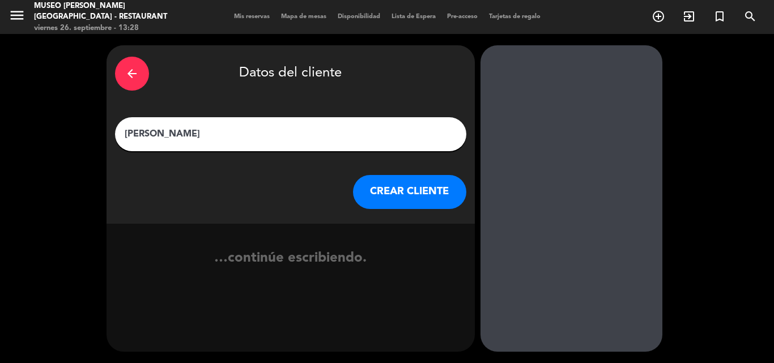
scroll to position [0, 0]
type input "[PERSON_NAME]"
click at [406, 193] on button "CREAR CLIENTE" at bounding box center [409, 192] width 113 height 34
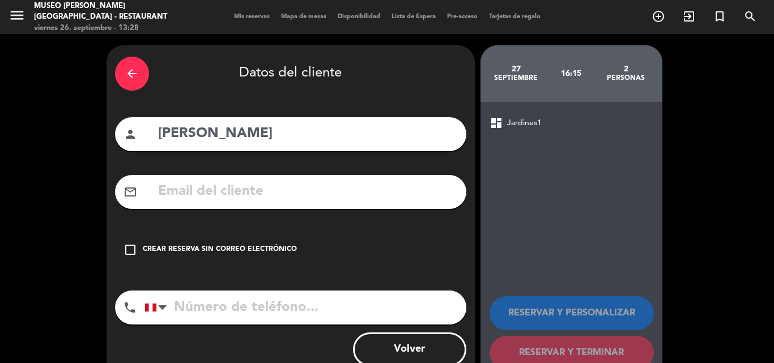
click at [301, 193] on input "text" at bounding box center [307, 191] width 301 height 23
paste input "[EMAIL_ADDRESS][DOMAIN_NAME]"
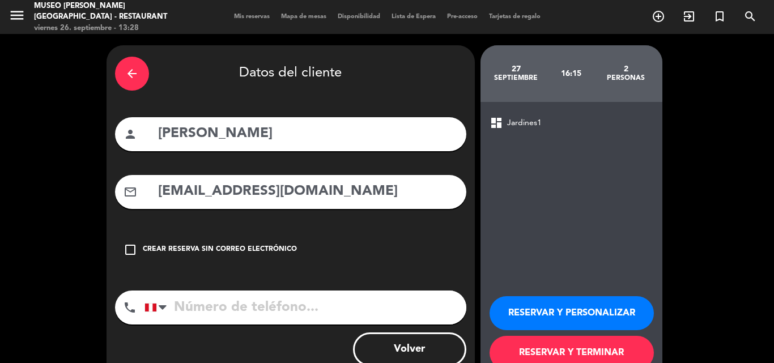
type input "[EMAIL_ADDRESS][DOMAIN_NAME]"
click at [240, 307] on input "tel" at bounding box center [305, 308] width 322 height 34
click at [300, 312] on input "tel" at bounding box center [305, 308] width 322 height 34
paste input "938101311"
type input "938101311"
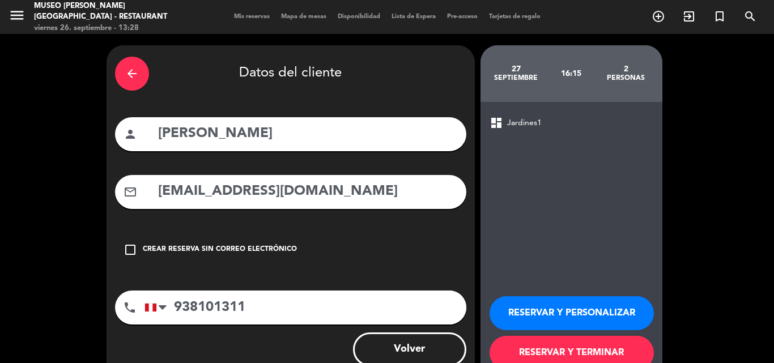
drag, startPoint x: 567, startPoint y: 305, endPoint x: 418, endPoint y: 105, distance: 249.0
click at [567, 304] on button "RESERVAR Y PERSONALIZAR" at bounding box center [571, 313] width 164 height 34
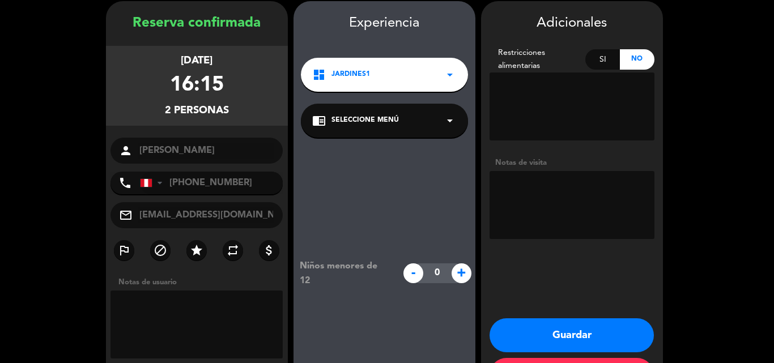
scroll to position [45, 0]
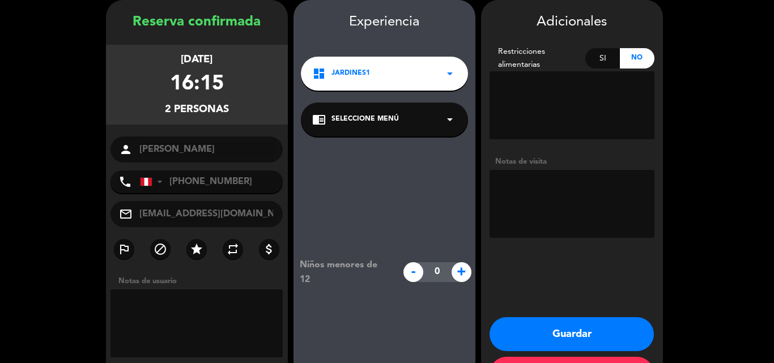
click at [391, 121] on span "Seleccione Menú" at bounding box center [364, 119] width 67 height 11
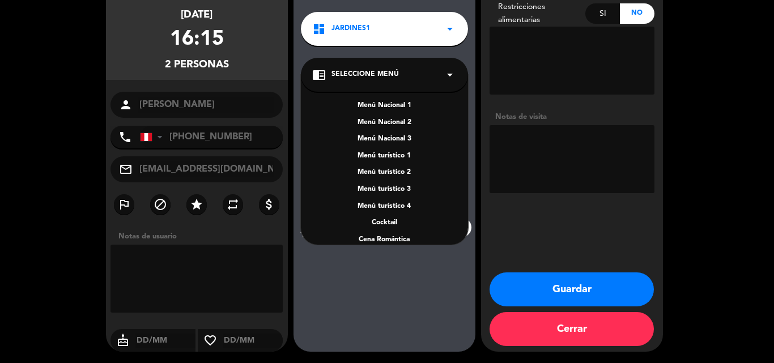
scroll to position [163, 0]
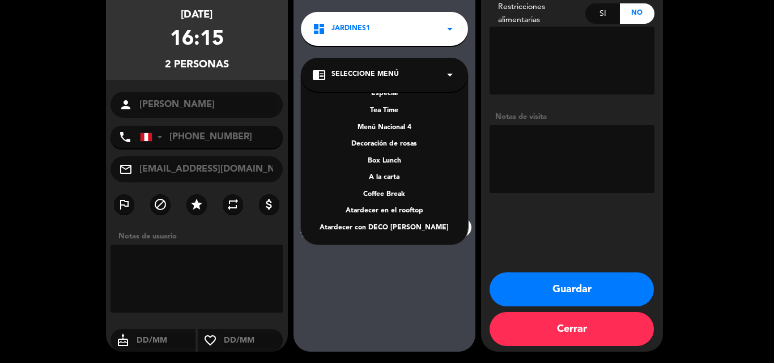
click at [380, 175] on div "A la carta" at bounding box center [384, 177] width 144 height 11
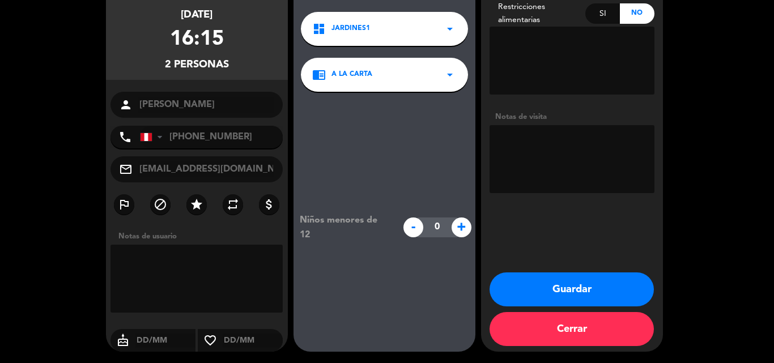
click at [569, 279] on button "Guardar" at bounding box center [571, 289] width 164 height 34
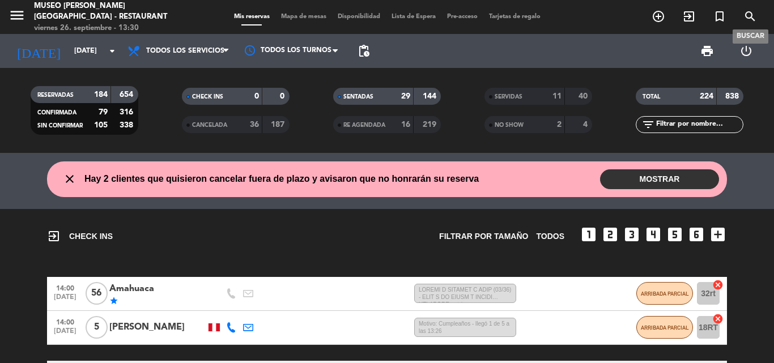
click at [748, 16] on icon "search" at bounding box center [750, 17] width 14 height 14
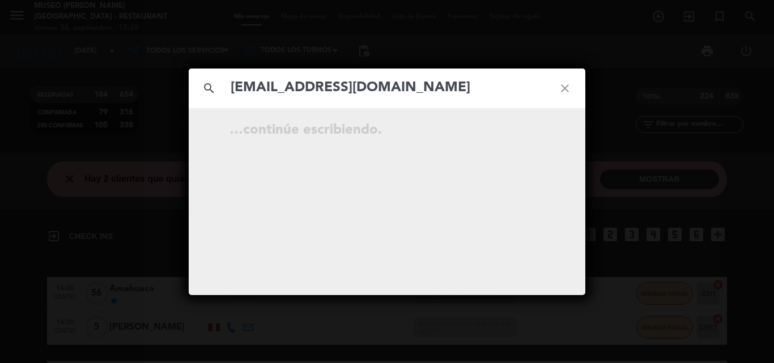
click at [235, 88] on input "[EMAIL_ADDRESS][DOMAIN_NAME]" at bounding box center [386, 87] width 315 height 23
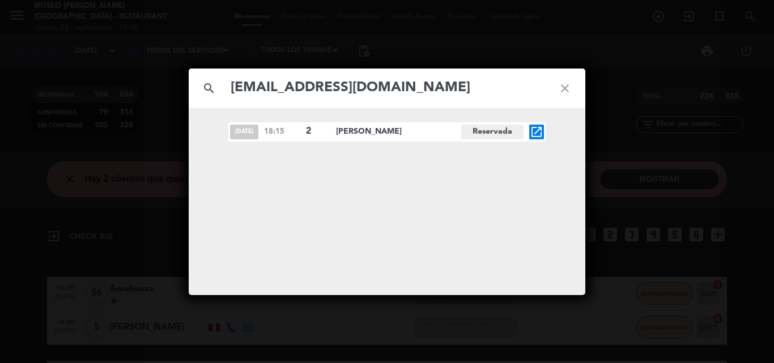
type input "[EMAIL_ADDRESS][DOMAIN_NAME]"
click at [533, 131] on icon "open_in_new" at bounding box center [537, 132] width 14 height 14
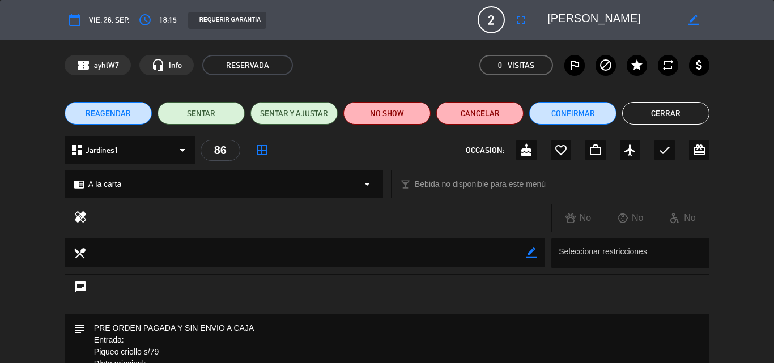
click at [106, 183] on span "A la carta" at bounding box center [104, 184] width 33 height 13
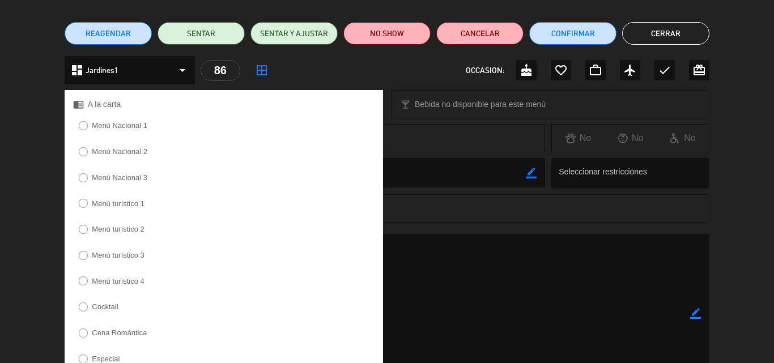
scroll to position [227, 0]
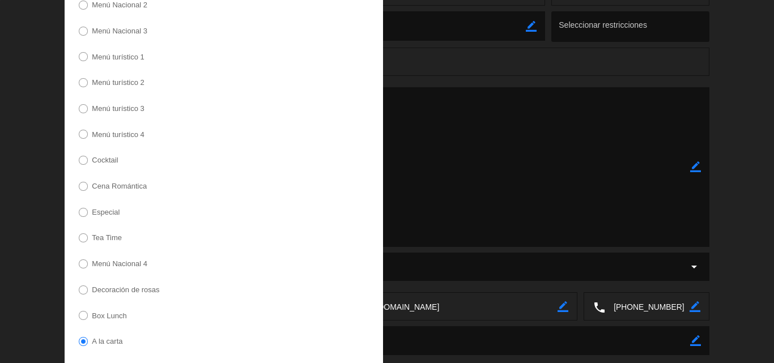
click at [112, 210] on label "Especial" at bounding box center [106, 211] width 28 height 7
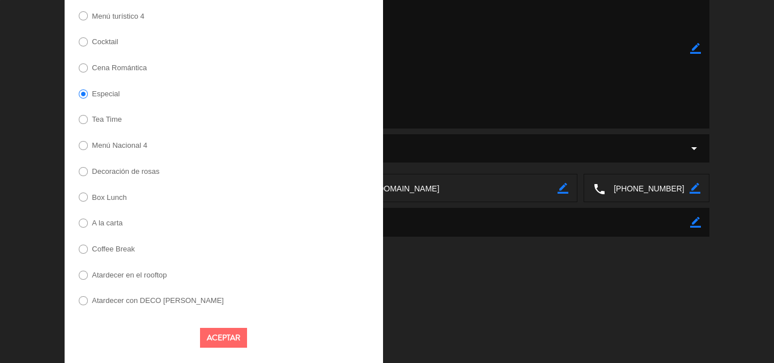
click at [230, 331] on button "Aceptar" at bounding box center [223, 338] width 47 height 20
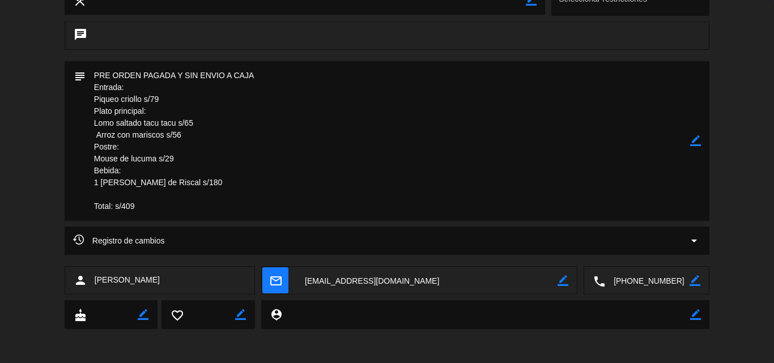
scroll to position [253, 0]
click at [698, 139] on icon "border_color" at bounding box center [695, 140] width 11 height 11
drag, startPoint x: 129, startPoint y: 87, endPoint x: 51, endPoint y: 83, distance: 77.7
click at [52, 86] on div "subject" at bounding box center [387, 143] width 774 height 165
drag, startPoint x: 150, startPoint y: 112, endPoint x: 62, endPoint y: 116, distance: 87.9
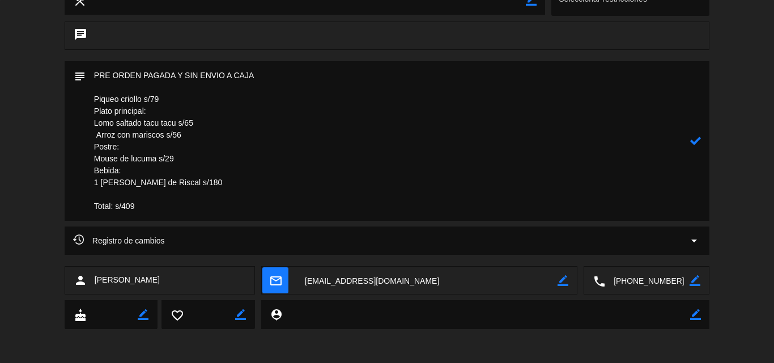
click at [63, 116] on div "subject" at bounding box center [387, 143] width 774 height 165
drag, startPoint x: 124, startPoint y: 144, endPoint x: 96, endPoint y: 144, distance: 28.3
click at [96, 144] on textarea at bounding box center [388, 141] width 604 height 160
drag, startPoint x: 129, startPoint y: 168, endPoint x: 86, endPoint y: 167, distance: 43.1
click at [86, 167] on textarea at bounding box center [388, 141] width 604 height 160
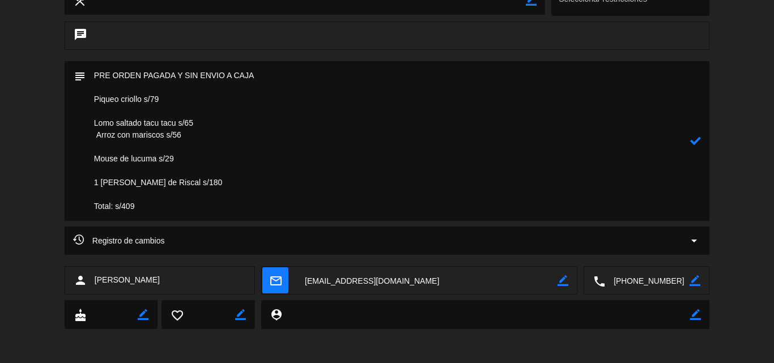
click at [696, 140] on icon at bounding box center [695, 140] width 11 height 11
click at [321, 279] on textarea at bounding box center [426, 281] width 261 height 28
click at [696, 143] on icon "border_color" at bounding box center [695, 140] width 11 height 11
drag, startPoint x: 186, startPoint y: 72, endPoint x: 198, endPoint y: 72, distance: 12.5
click at [198, 72] on textarea at bounding box center [388, 141] width 604 height 160
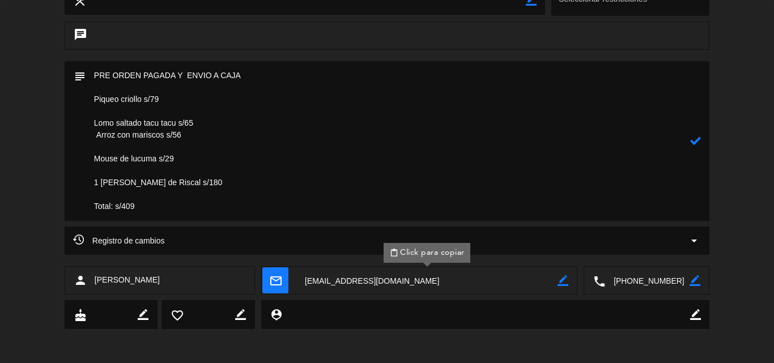
click at [268, 79] on textarea at bounding box center [388, 141] width 604 height 160
click at [697, 140] on icon at bounding box center [695, 140] width 11 height 11
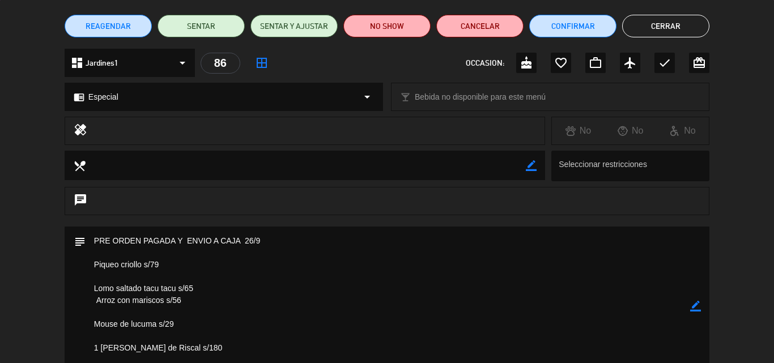
scroll to position [0, 0]
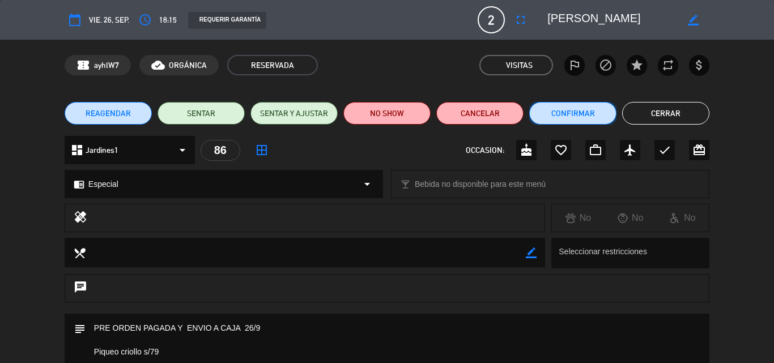
click at [578, 112] on button "Confirmar" at bounding box center [572, 113] width 87 height 23
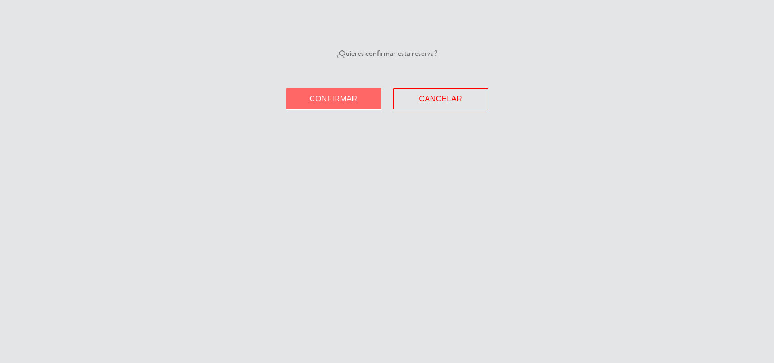
click at [309, 95] on button "Confirmar" at bounding box center [333, 98] width 95 height 21
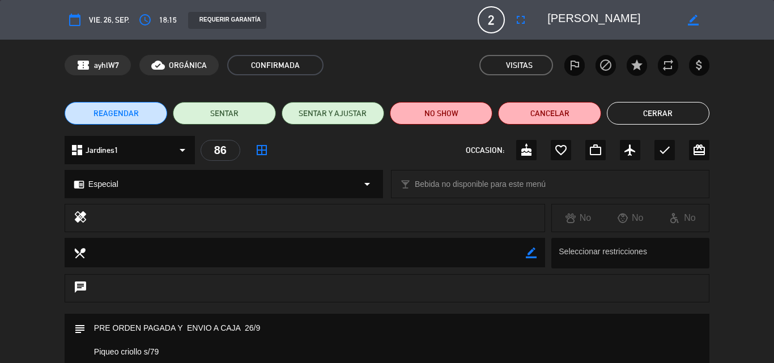
scroll to position [0, 11]
drag, startPoint x: 548, startPoint y: 16, endPoint x: 682, endPoint y: 22, distance: 133.8
click at [682, 22] on div "border_color" at bounding box center [624, 20] width 170 height 20
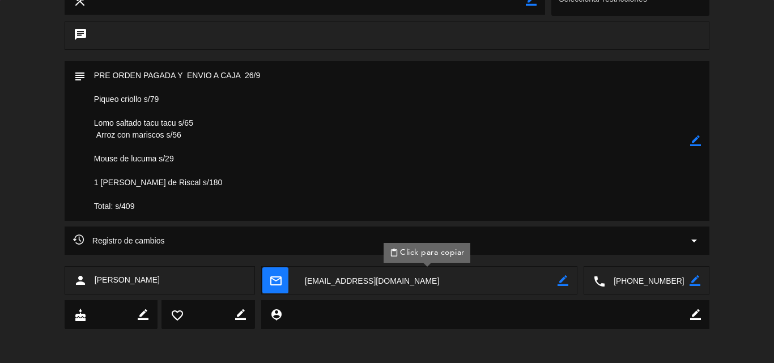
drag, startPoint x: 230, startPoint y: 181, endPoint x: 79, endPoint y: 123, distance: 161.6
click at [79, 123] on div "subject border_color" at bounding box center [387, 141] width 645 height 160
drag, startPoint x: 234, startPoint y: 193, endPoint x: 237, endPoint y: 188, distance: 6.1
click at [235, 193] on textarea at bounding box center [388, 141] width 604 height 160
drag, startPoint x: 238, startPoint y: 182, endPoint x: 90, endPoint y: 97, distance: 171.0
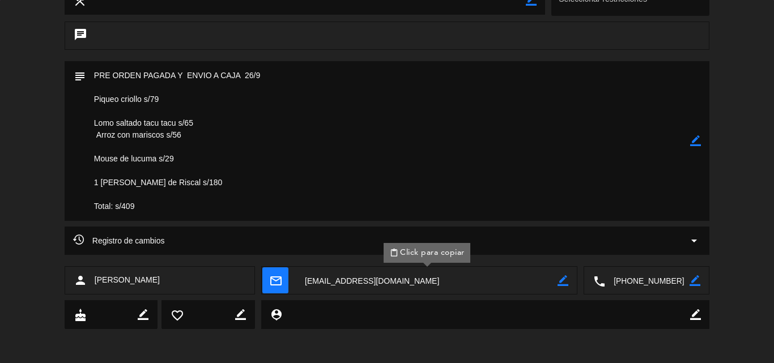
click at [90, 97] on textarea at bounding box center [388, 141] width 604 height 160
click at [238, 182] on textarea at bounding box center [388, 141] width 604 height 160
click at [207, 182] on textarea at bounding box center [388, 141] width 604 height 160
click at [699, 137] on icon "border_color" at bounding box center [695, 140] width 11 height 11
drag, startPoint x: 101, startPoint y: 180, endPoint x: 206, endPoint y: 180, distance: 105.4
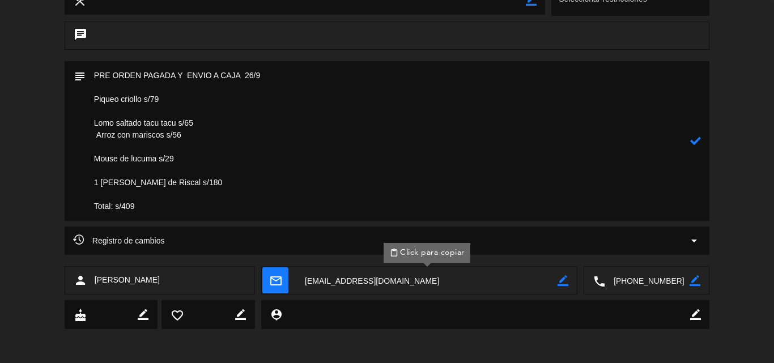
click at [206, 180] on textarea at bounding box center [388, 141] width 604 height 160
paste textarea "[PERSON_NAME] de Riscal ([GEOGRAPHIC_DATA]) s/100 375ml s/180"
drag, startPoint x: 241, startPoint y: 182, endPoint x: 197, endPoint y: 180, distance: 44.2
click at [197, 180] on textarea at bounding box center [388, 141] width 604 height 160
drag, startPoint x: 218, startPoint y: 182, endPoint x: 286, endPoint y: 184, distance: 68.0
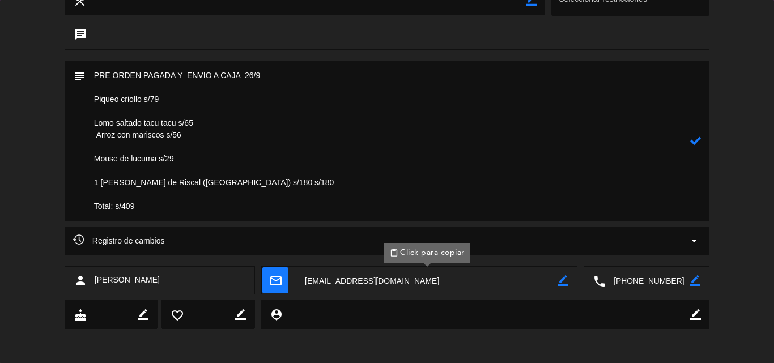
click at [286, 183] on textarea at bounding box center [388, 141] width 604 height 160
type textarea "PRE ORDEN PAGADA Y ENVIO A CAJA 26/9 Piqueo criollo s/79 Lomo saltado tacu tacu…"
click at [696, 142] on icon at bounding box center [695, 140] width 11 height 11
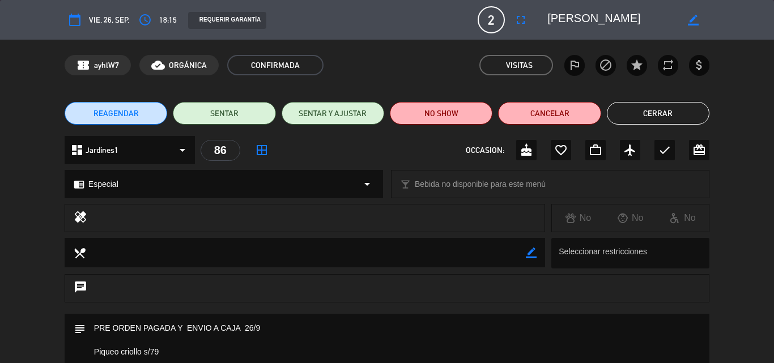
drag, startPoint x: 657, startPoint y: 118, endPoint x: 661, endPoint y: 113, distance: 6.1
click at [658, 117] on button "Cerrar" at bounding box center [658, 113] width 103 height 23
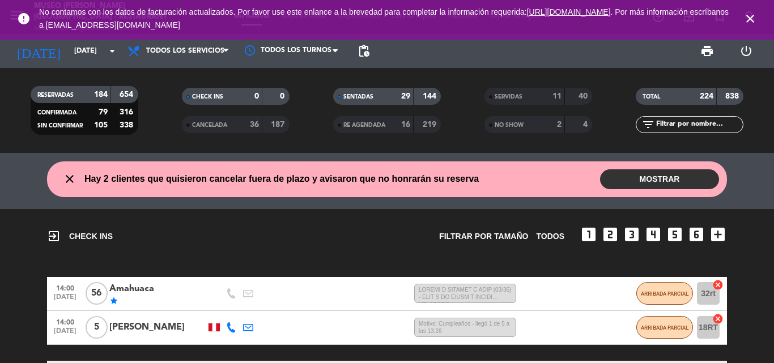
click at [749, 14] on icon "close" at bounding box center [750, 19] width 14 height 14
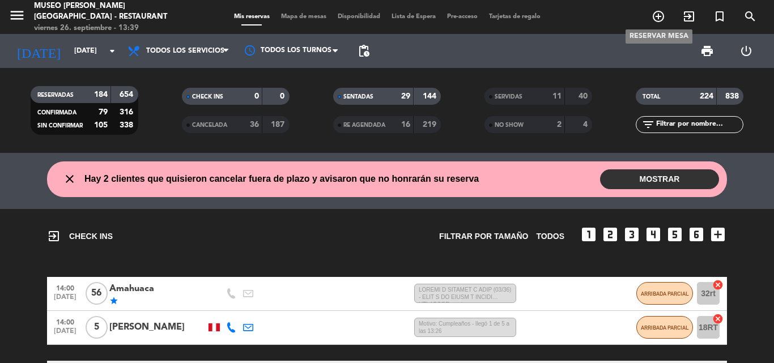
click at [659, 16] on icon "add_circle_outline" at bounding box center [658, 17] width 14 height 14
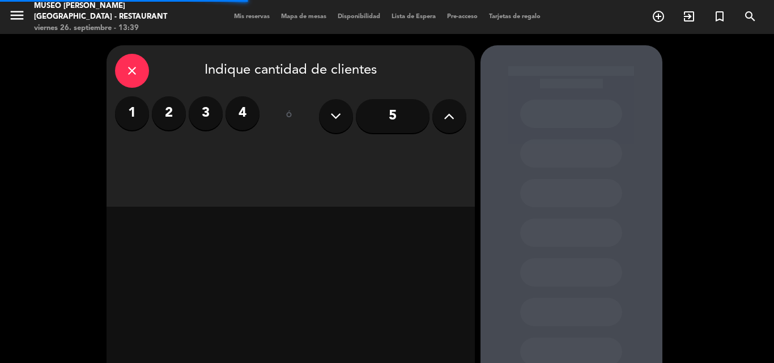
click at [172, 114] on label "2" at bounding box center [169, 113] width 34 height 34
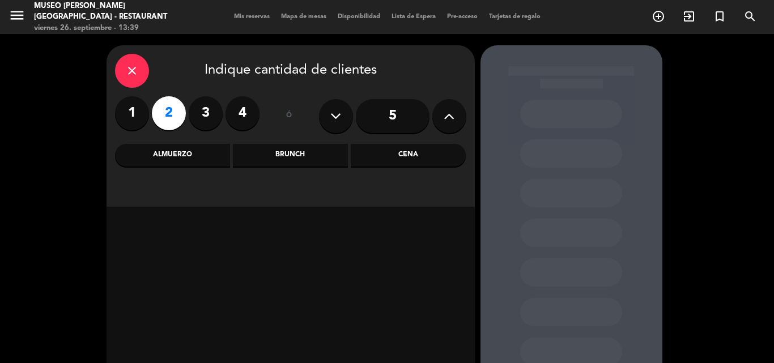
click at [182, 154] on div "Almuerzo" at bounding box center [172, 155] width 115 height 23
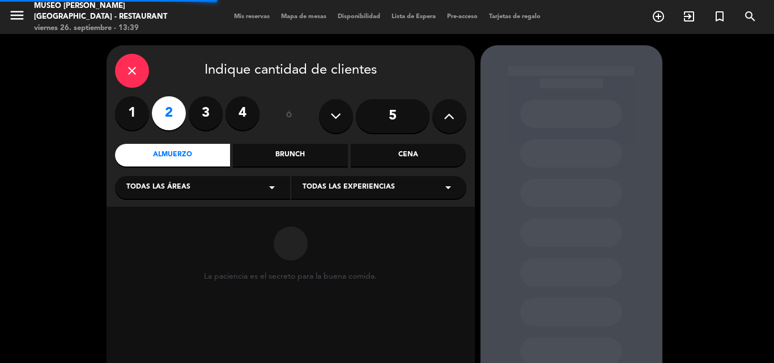
click at [163, 186] on span "Todas las áreas" at bounding box center [158, 187] width 64 height 11
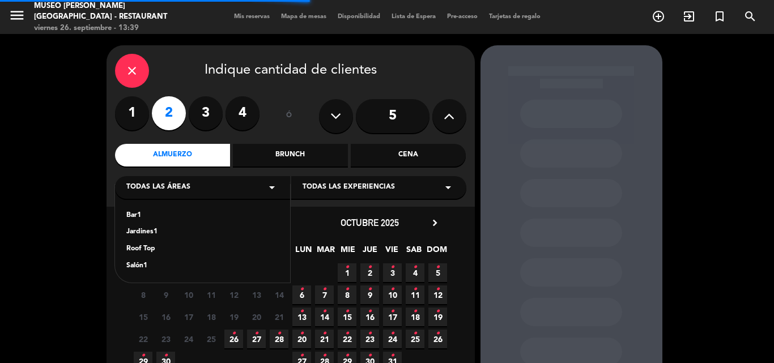
click at [144, 233] on div "Jardines1" at bounding box center [202, 232] width 152 height 11
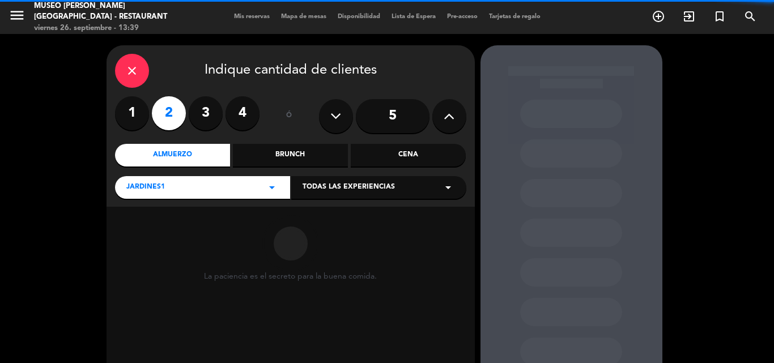
scroll to position [76, 0]
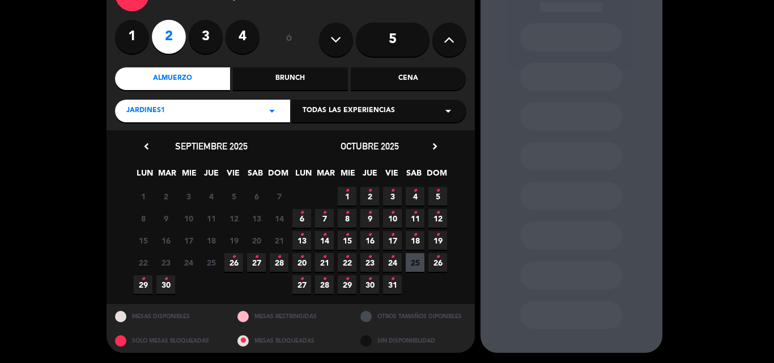
click at [248, 32] on label "4" at bounding box center [242, 37] width 34 height 34
click at [234, 265] on icon "•" at bounding box center [234, 257] width 4 height 18
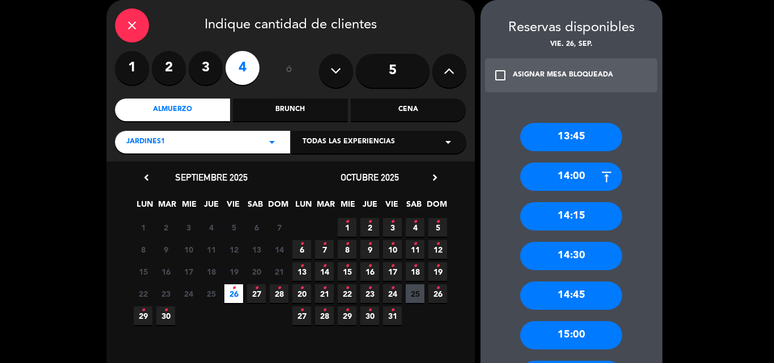
click at [559, 252] on div "14:30" at bounding box center [571, 256] width 102 height 28
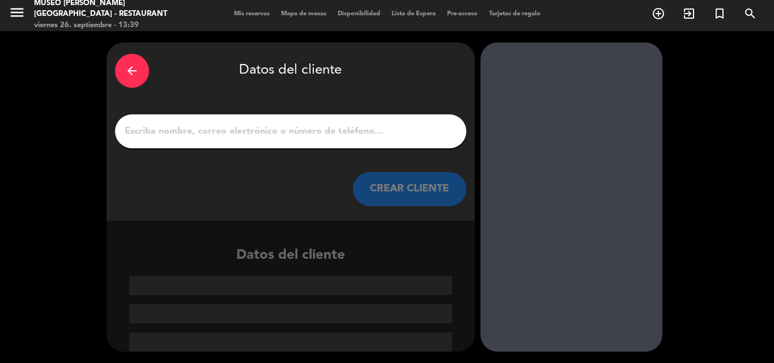
click at [281, 133] on input "1" at bounding box center [290, 131] width 334 height 16
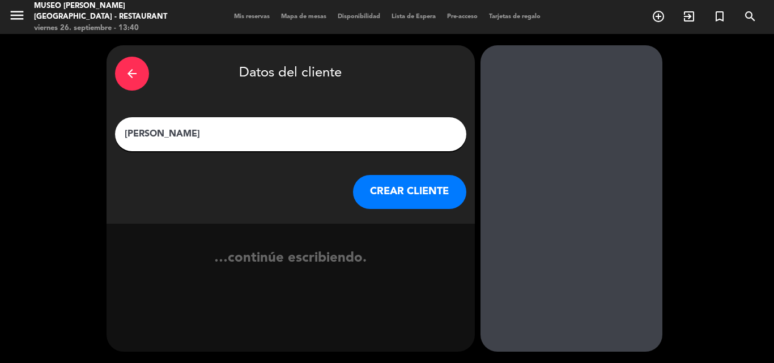
type input "[PERSON_NAME]"
click at [406, 190] on button "CREAR CLIENTE" at bounding box center [409, 192] width 113 height 34
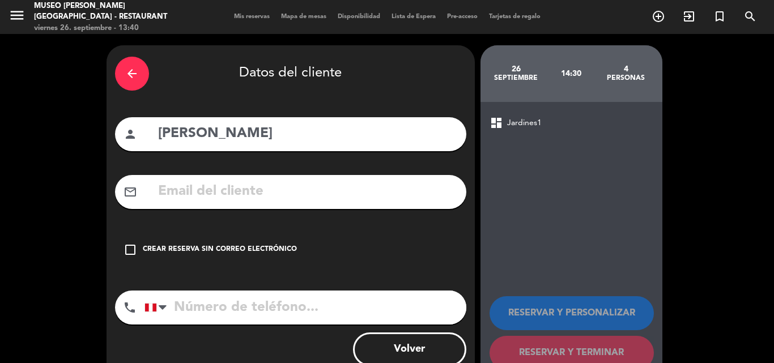
click at [236, 185] on input "text" at bounding box center [307, 191] width 301 height 23
click at [205, 190] on input "hugogglorian" at bounding box center [307, 191] width 301 height 23
click at [247, 197] on input "hugogflorian" at bounding box center [307, 191] width 301 height 23
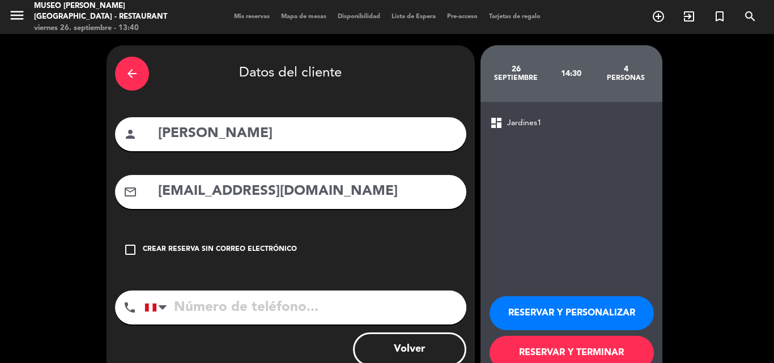
type input "[EMAIL_ADDRESS][DOMAIN_NAME]"
click at [231, 309] on input "tel" at bounding box center [305, 308] width 322 height 34
type input "954904331"
click at [580, 310] on button "RESERVAR Y PERSONALIZAR" at bounding box center [571, 313] width 164 height 34
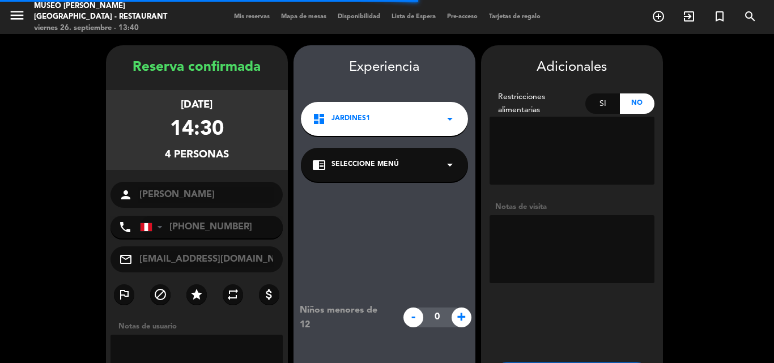
scroll to position [45, 0]
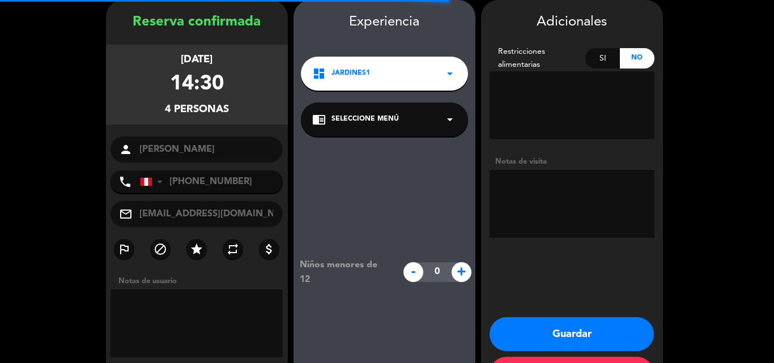
click at [380, 120] on span "Seleccione Menú" at bounding box center [364, 119] width 67 height 11
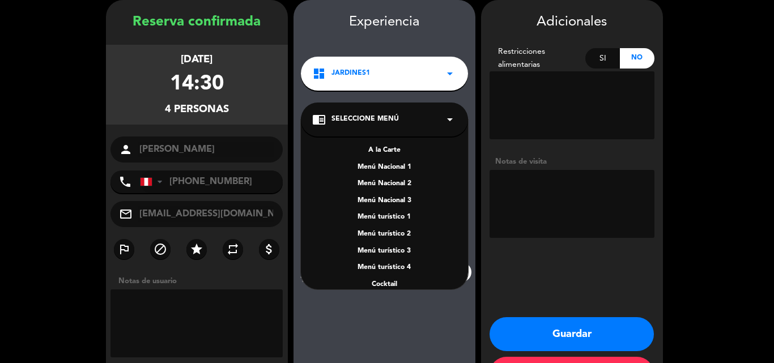
drag, startPoint x: 382, startPoint y: 152, endPoint x: 389, endPoint y: 163, distance: 12.7
click at [382, 152] on div "A la Carte" at bounding box center [384, 150] width 144 height 11
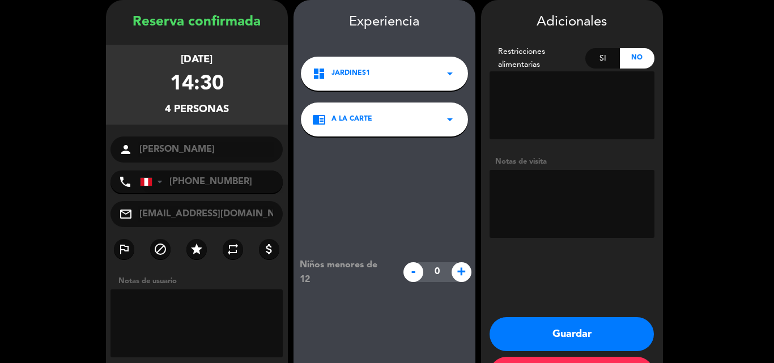
drag, startPoint x: 576, startPoint y: 335, endPoint x: 446, endPoint y: 150, distance: 226.6
click at [576, 335] on button "Guardar" at bounding box center [571, 334] width 164 height 34
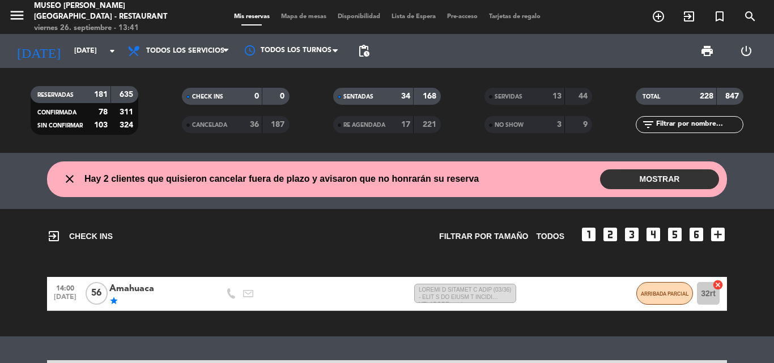
scroll to position [340, 0]
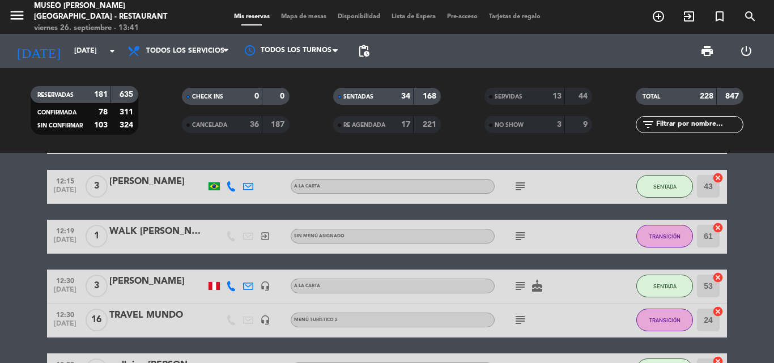
click at [682, 126] on input "text" at bounding box center [699, 124] width 88 height 12
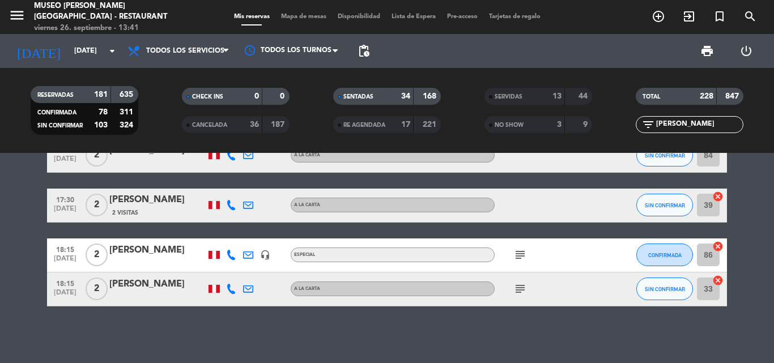
scroll to position [222, 0]
type input "[PERSON_NAME]"
click at [164, 248] on div "[PERSON_NAME]" at bounding box center [157, 250] width 96 height 15
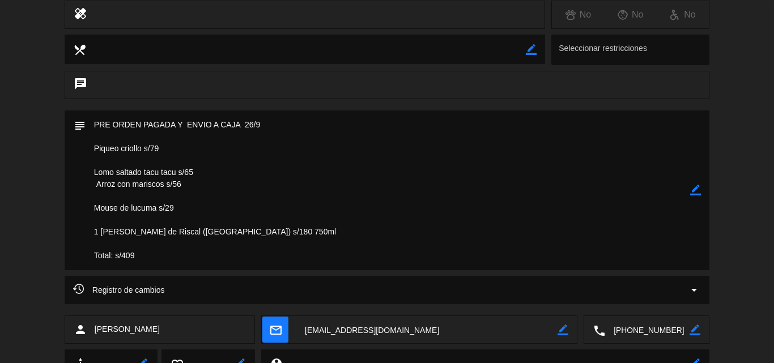
scroll to position [253, 0]
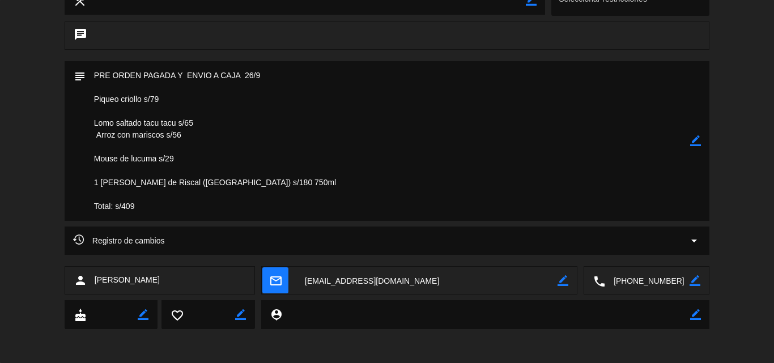
click at [697, 138] on icon "border_color" at bounding box center [695, 140] width 11 height 11
click at [205, 73] on textarea at bounding box center [388, 141] width 604 height 160
type textarea "PRE ORDEN PAGADA Y ENVIADO A CAJA 26/9 Piqueo criollo s/79 Lomo saltado tacu ta…"
drag, startPoint x: 695, startPoint y: 140, endPoint x: 686, endPoint y: 139, distance: 9.1
click at [696, 140] on icon at bounding box center [695, 140] width 11 height 11
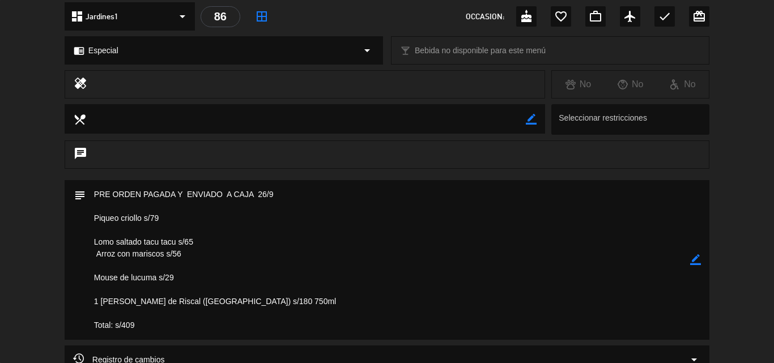
scroll to position [0, 0]
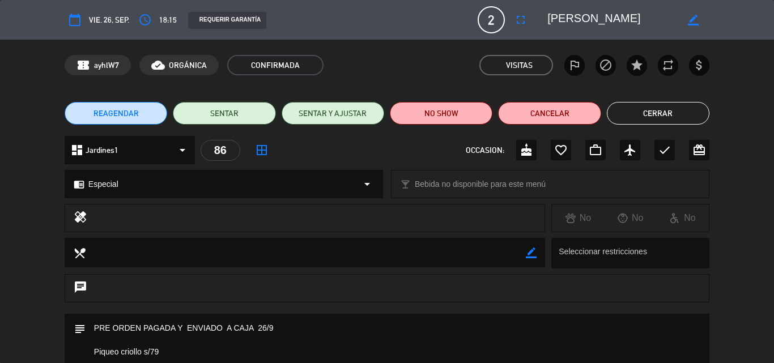
click at [665, 109] on button "Cerrar" at bounding box center [658, 113] width 103 height 23
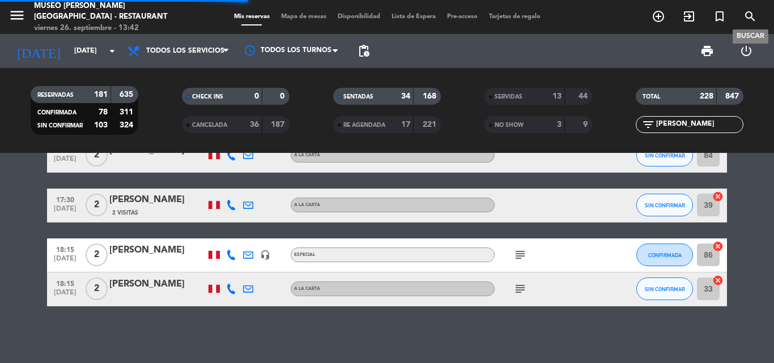
click at [749, 17] on icon "search" at bounding box center [750, 17] width 14 height 14
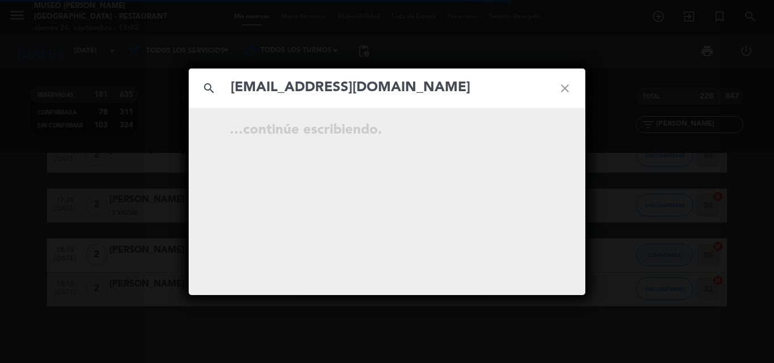
type input "[EMAIL_ADDRESS][DOMAIN_NAME]"
click at [560, 86] on icon "close" at bounding box center [564, 88] width 41 height 41
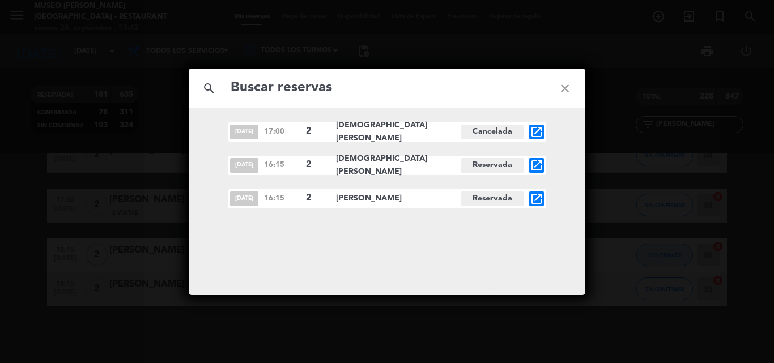
click at [138, 54] on div "search close [DATE] 17:00 2 [DEMOGRAPHIC_DATA][PERSON_NAME] Cancelada open_in_n…" at bounding box center [387, 181] width 774 height 363
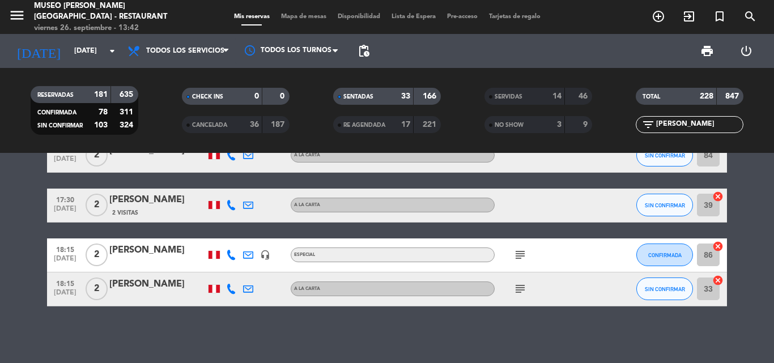
drag, startPoint x: 617, startPoint y: 133, endPoint x: 461, endPoint y: 134, distance: 156.9
click at [461, 134] on div "RESERVADAS 181 635 CONFIRMADA 78 311 SIN CONFIRMAR 103 324 CHECK INS 0 0 CANCEL…" at bounding box center [387, 110] width 774 height 62
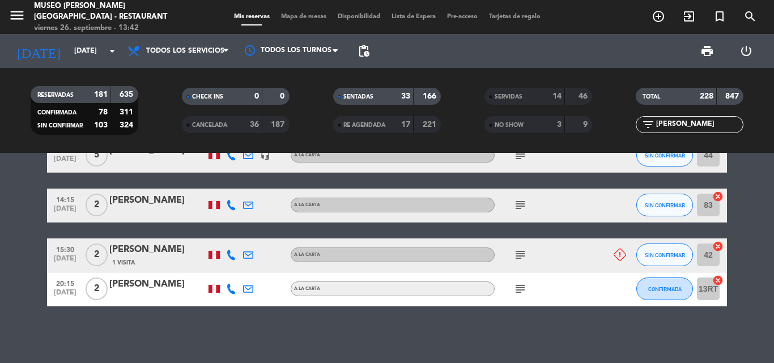
scroll to position [88, 0]
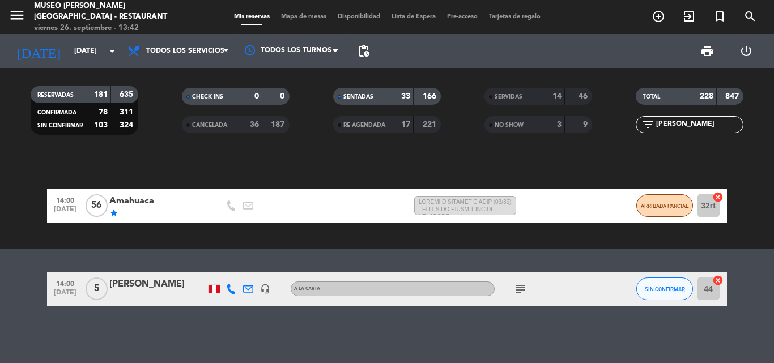
click at [127, 284] on div "[PERSON_NAME]" at bounding box center [157, 284] width 96 height 15
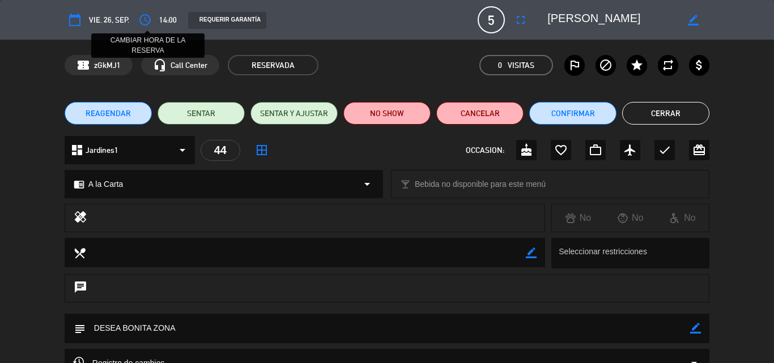
click at [148, 20] on icon "access_time" at bounding box center [145, 20] width 14 height 14
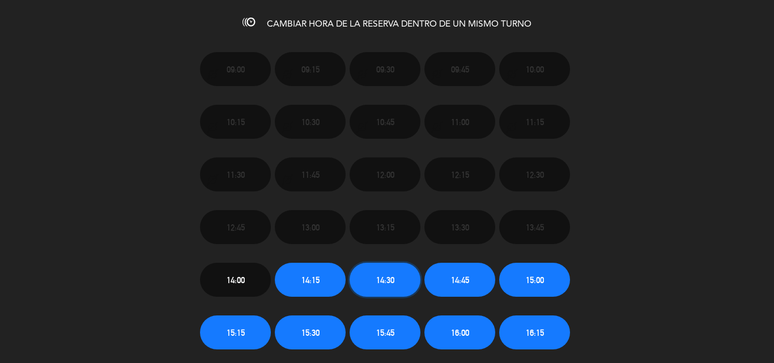
click at [374, 274] on button "14:30" at bounding box center [385, 280] width 71 height 34
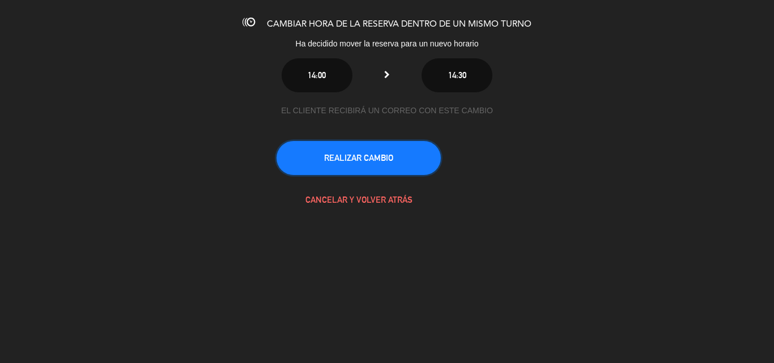
click at [381, 157] on button "REALIZAR CAMBIO" at bounding box center [358, 158] width 164 height 34
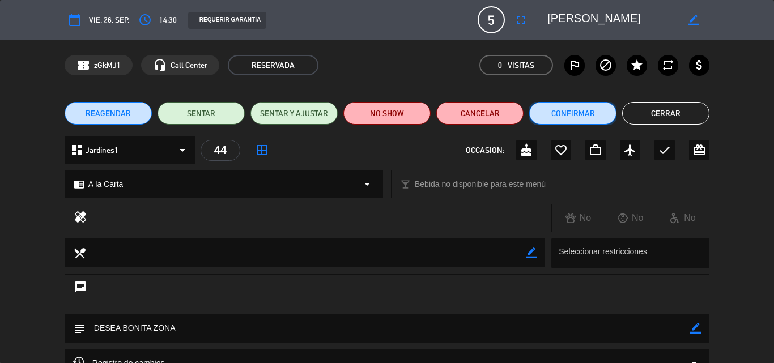
click at [540, 108] on button "Confirmar" at bounding box center [572, 113] width 87 height 23
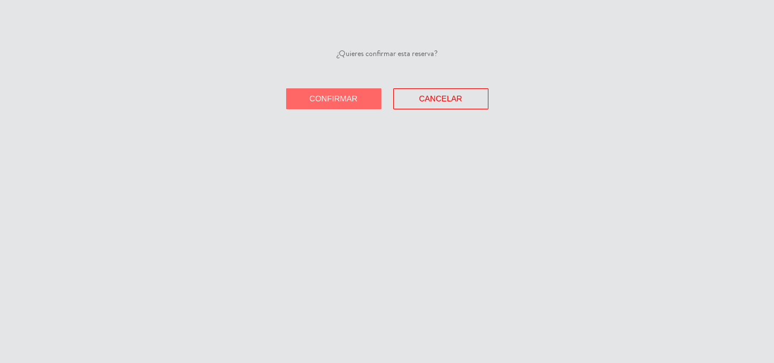
click at [336, 93] on button "Confirmar" at bounding box center [333, 98] width 95 height 21
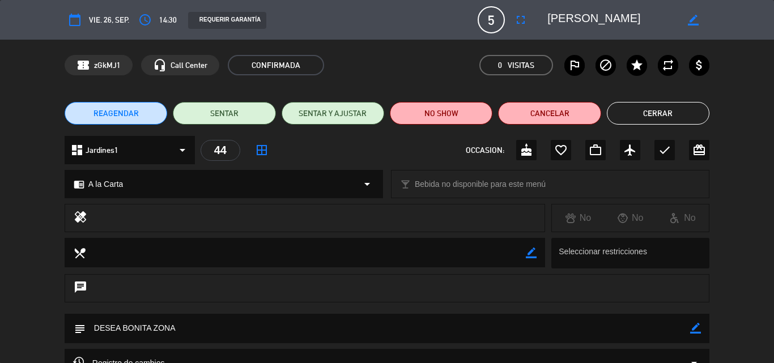
click at [658, 119] on button "Cerrar" at bounding box center [658, 113] width 103 height 23
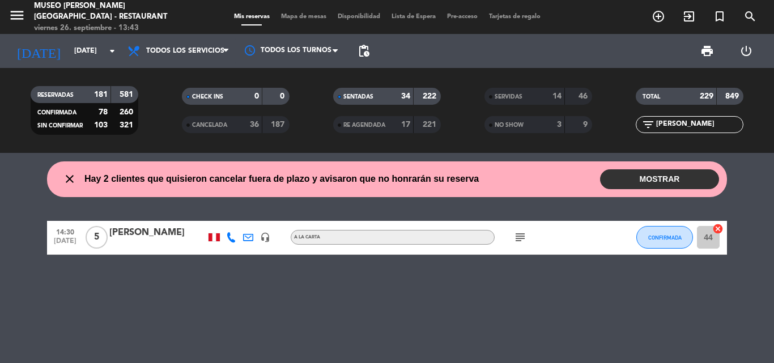
scroll to position [0, 0]
drag, startPoint x: 682, startPoint y: 127, endPoint x: 564, endPoint y: 127, distance: 117.8
click at [568, 127] on div "RESERVADAS 181 581 CONFIRMADA 78 260 SIN CONFIRMAR 103 321 CHECK INS 0 0 CANCEL…" at bounding box center [387, 110] width 774 height 62
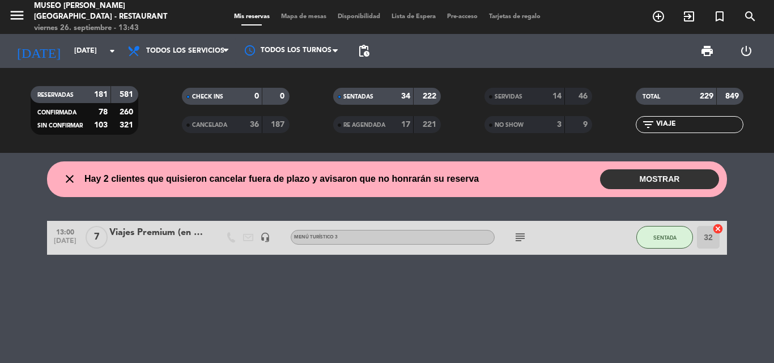
type input "VIAJE"
click at [171, 235] on div "Viajes Premium (en notas nombres de pax)" at bounding box center [157, 232] width 96 height 15
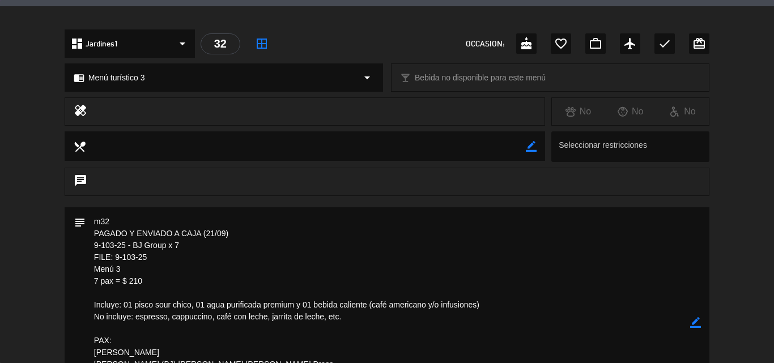
scroll to position [113, 0]
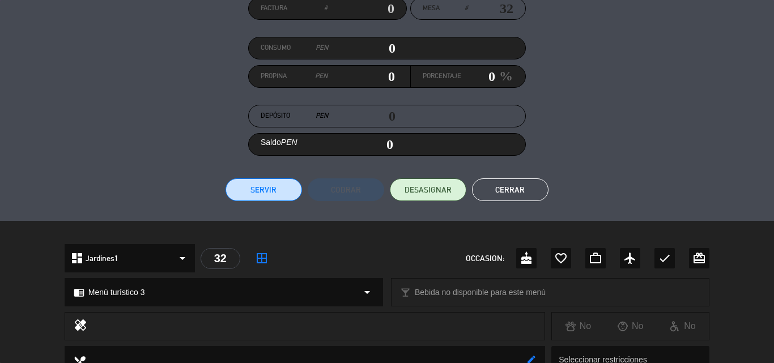
drag, startPoint x: 520, startPoint y: 193, endPoint x: 768, endPoint y: 14, distance: 305.8
click at [520, 193] on button "Cerrar" at bounding box center [510, 189] width 76 height 23
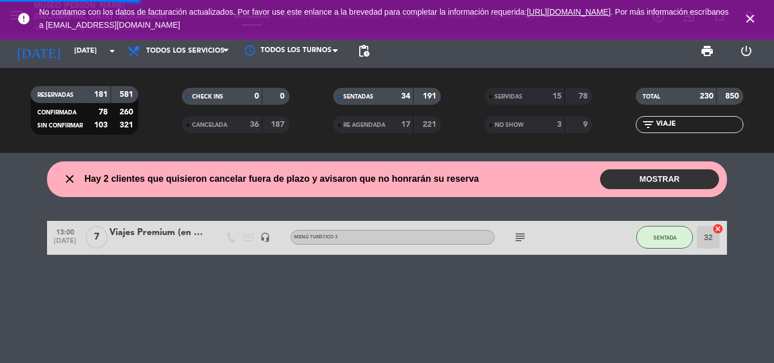
click at [752, 18] on icon "close" at bounding box center [750, 19] width 14 height 14
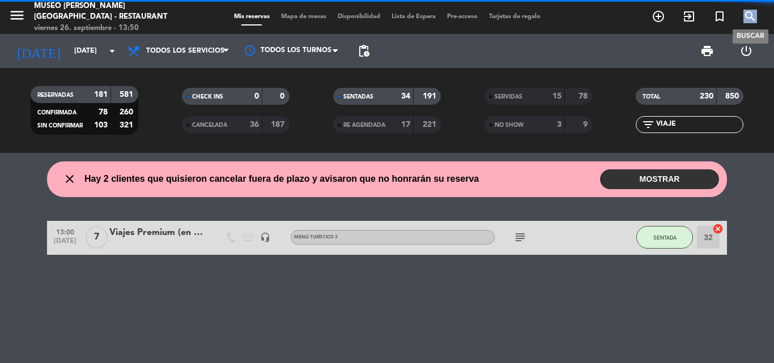
click at [752, 18] on icon "search" at bounding box center [750, 17] width 14 height 14
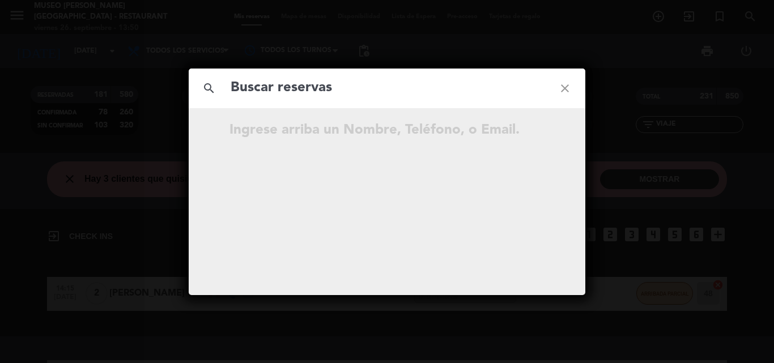
click at [338, 79] on input "text" at bounding box center [386, 87] width 315 height 23
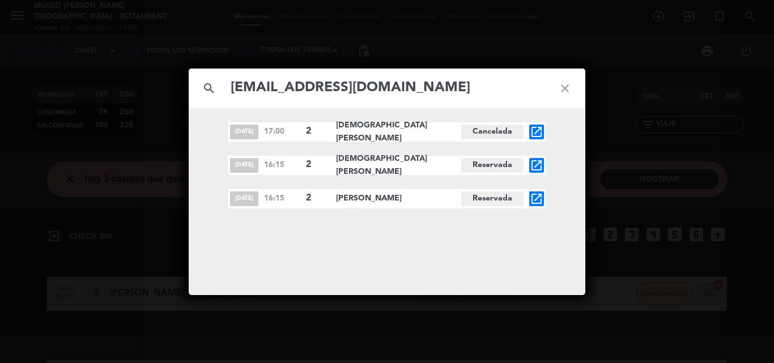
type input "[EMAIL_ADDRESS][DOMAIN_NAME]"
click at [536, 165] on icon "open_in_new" at bounding box center [537, 166] width 14 height 14
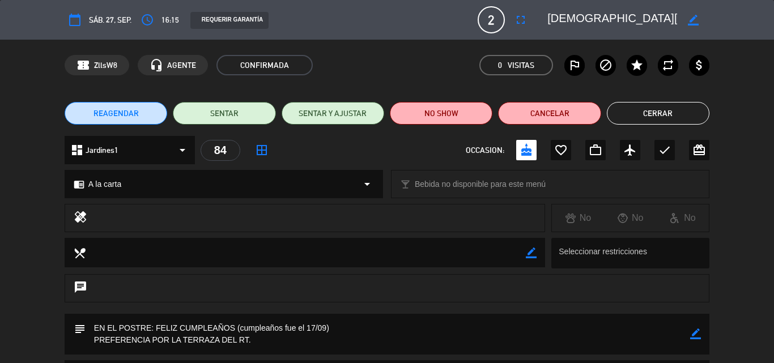
click at [655, 113] on button "Cerrar" at bounding box center [658, 113] width 103 height 23
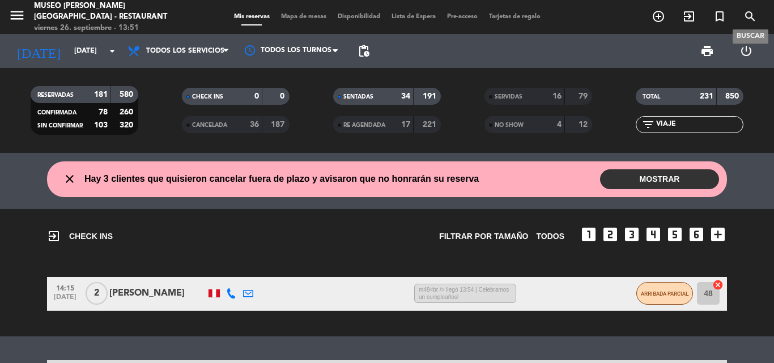
click at [748, 15] on icon "search" at bounding box center [750, 17] width 14 height 14
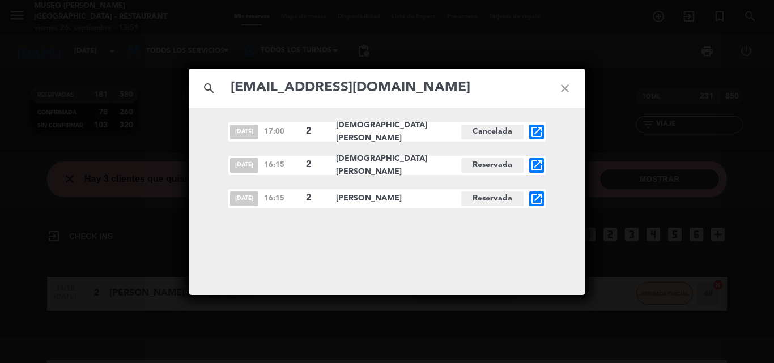
type input "[EMAIL_ADDRESS][DOMAIN_NAME]"
click at [536, 199] on icon "open_in_new" at bounding box center [537, 199] width 14 height 14
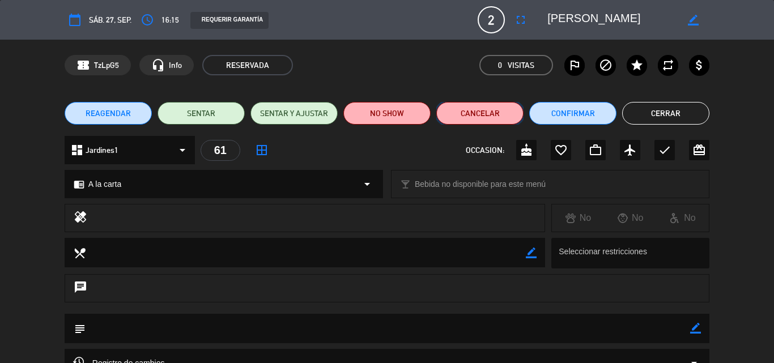
click at [479, 116] on button "Cancelar" at bounding box center [479, 113] width 87 height 23
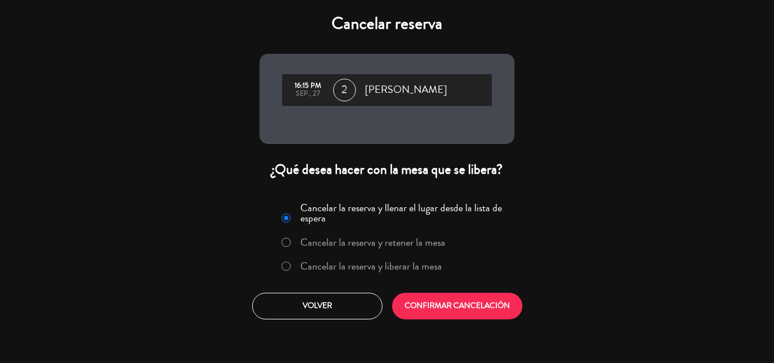
drag, startPoint x: 373, startPoint y: 262, endPoint x: 377, endPoint y: 272, distance: 10.4
click at [372, 263] on label "Cancelar la reserva y liberar la mesa" at bounding box center [371, 266] width 142 height 10
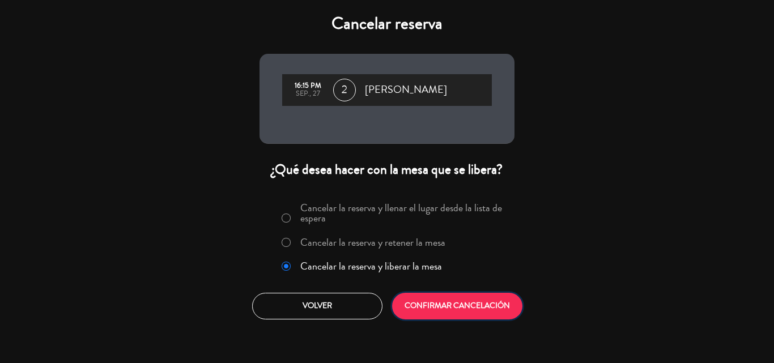
click at [491, 308] on button "CONFIRMAR CANCELACIÓN" at bounding box center [457, 306] width 130 height 27
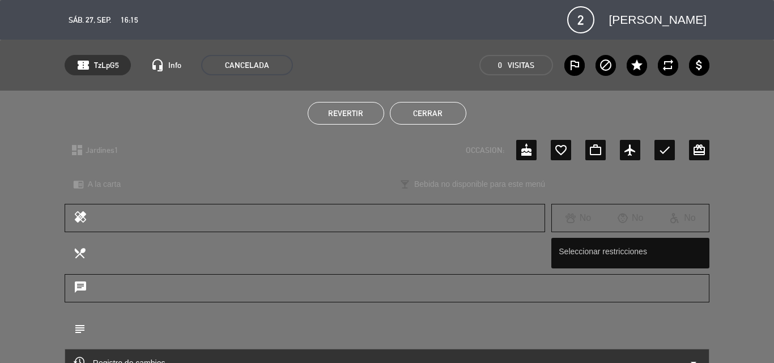
click at [440, 114] on button "Cerrar" at bounding box center [428, 113] width 76 height 23
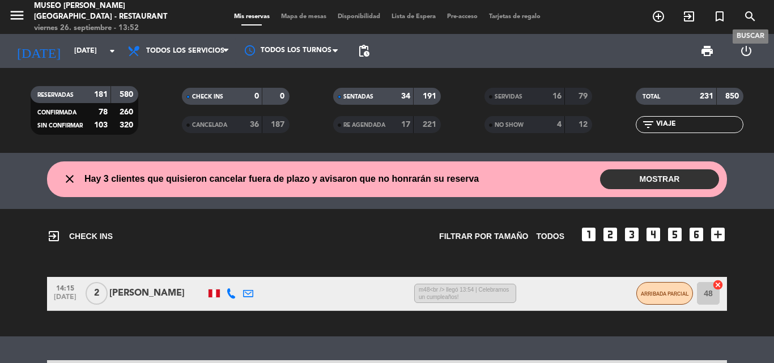
click at [749, 15] on icon "search" at bounding box center [750, 17] width 14 height 14
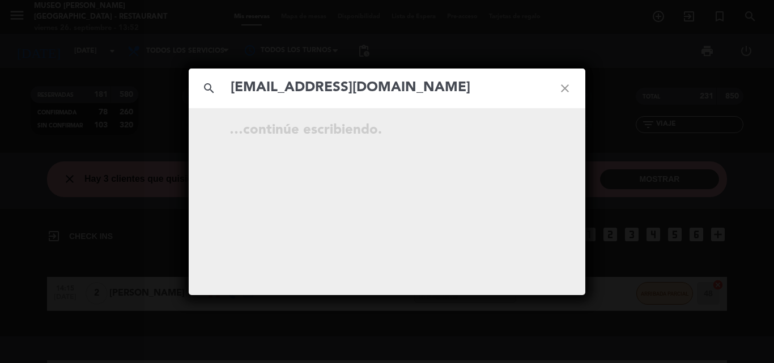
type input "[EMAIL_ADDRESS][DOMAIN_NAME]"
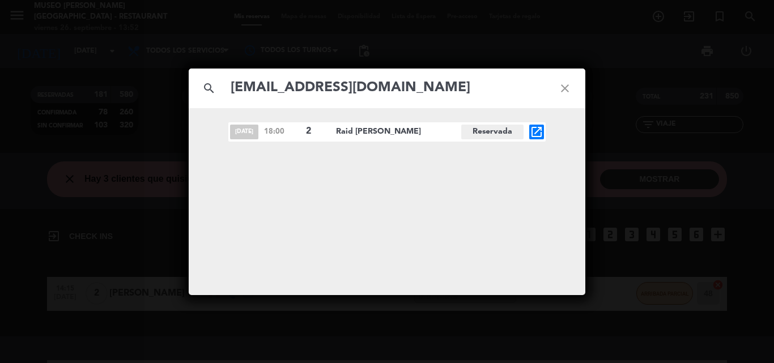
click at [539, 123] on div "[DATE] 18:00 2 Raid [PERSON_NAME][GEOGRAPHIC_DATA] open_in_new" at bounding box center [386, 131] width 317 height 19
click at [540, 131] on icon "open_in_new" at bounding box center [537, 132] width 14 height 14
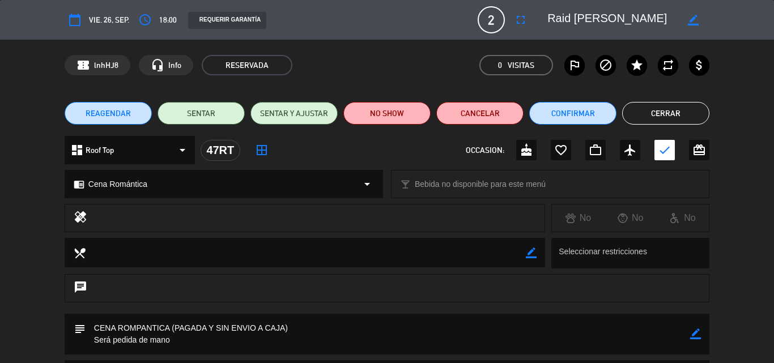
click at [696, 335] on icon "border_color" at bounding box center [695, 334] width 11 height 11
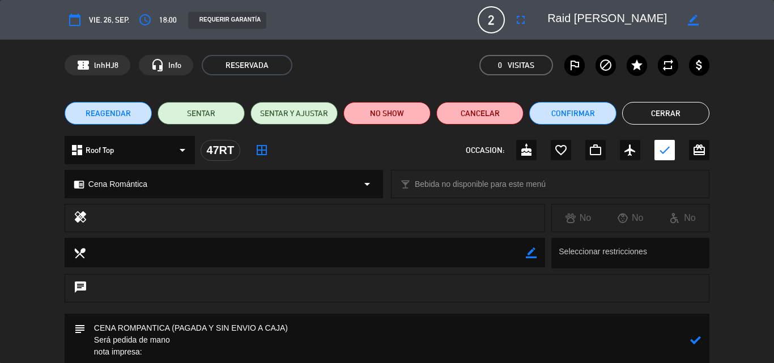
paste textarea "¿Te quieres casar conmigo?"
type textarea "CENA ROMPANTICA (PAGADA Y SIN ENVIO A CAJA) Será pedida de mano nota impresa: ¿…"
click at [697, 339] on icon at bounding box center [695, 340] width 11 height 11
click at [571, 113] on button "Confirmar" at bounding box center [572, 113] width 87 height 23
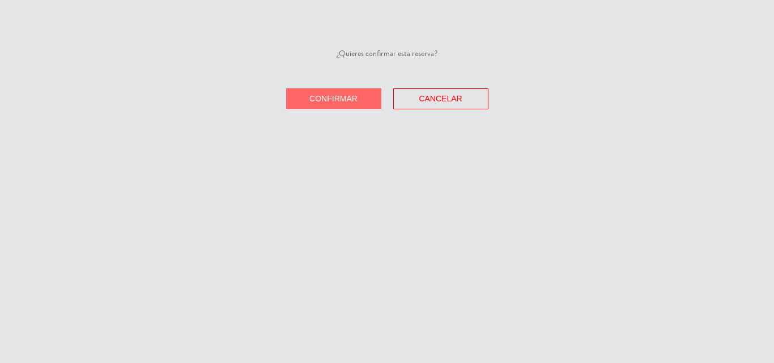
click at [352, 95] on span "Confirmar" at bounding box center [333, 98] width 48 height 9
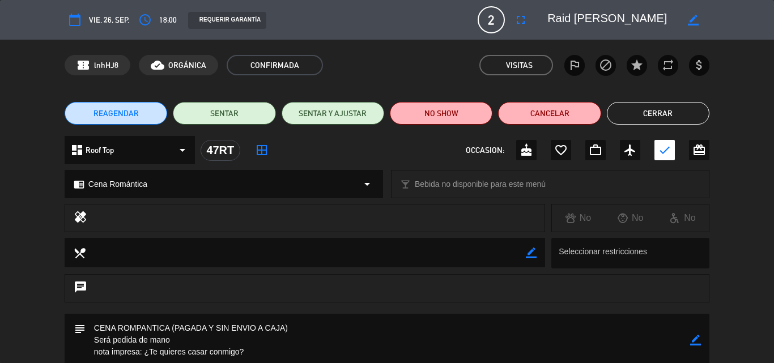
click at [650, 116] on button "Cerrar" at bounding box center [658, 113] width 103 height 23
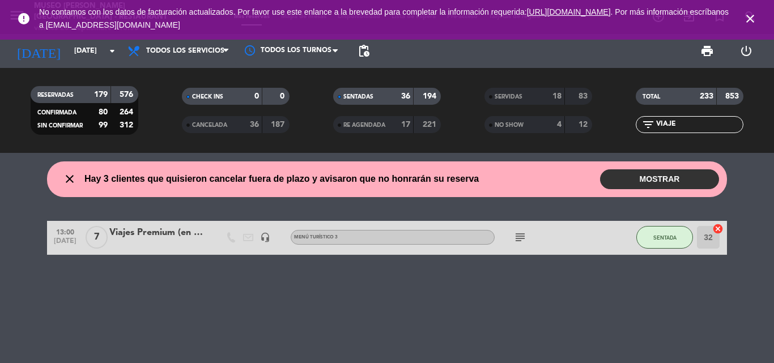
drag, startPoint x: 682, startPoint y: 121, endPoint x: 580, endPoint y: 127, distance: 102.7
click at [587, 127] on div "RESERVADAS 179 576 CONFIRMADA 80 264 SIN CONFIRMAR 99 312 CHECK INS 0 0 CANCELA…" at bounding box center [387, 110] width 774 height 62
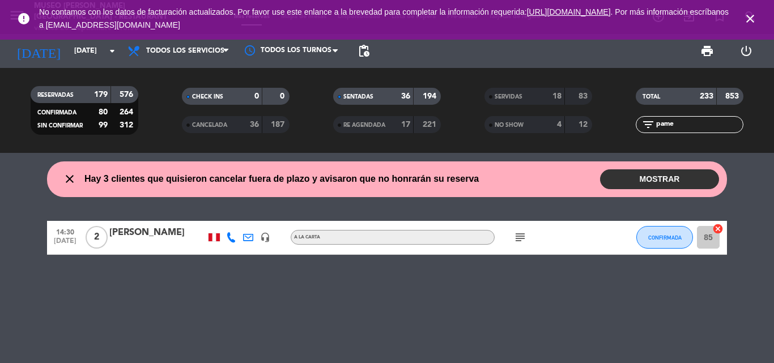
click at [132, 228] on div "[PERSON_NAME]" at bounding box center [157, 232] width 96 height 15
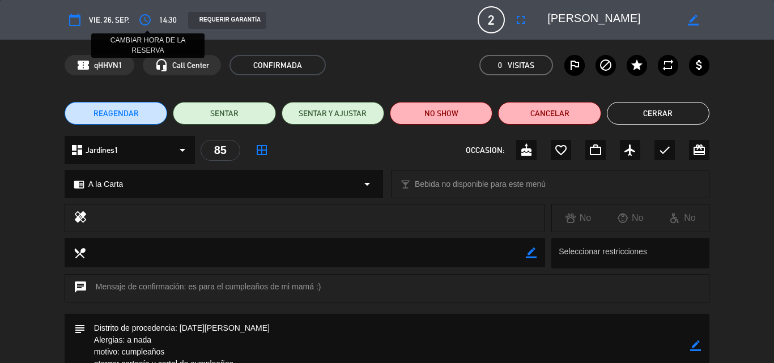
click at [147, 19] on icon "access_time" at bounding box center [145, 20] width 14 height 14
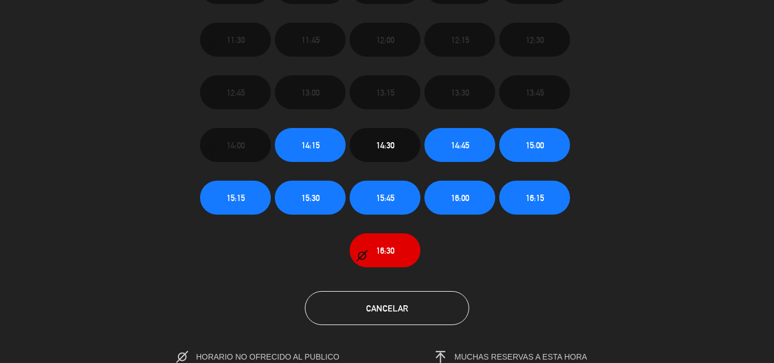
scroll to position [137, 0]
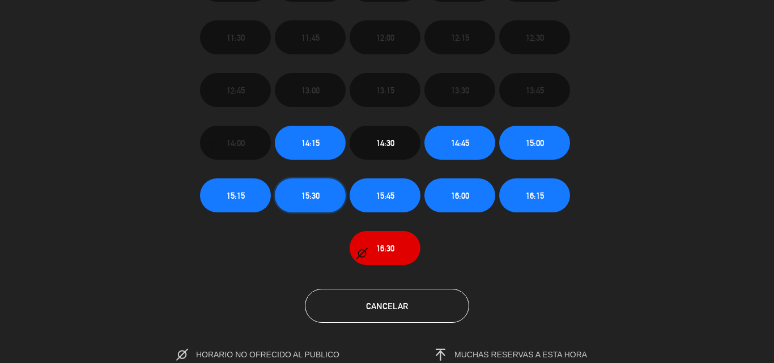
click at [295, 194] on button "15:30" at bounding box center [310, 195] width 71 height 34
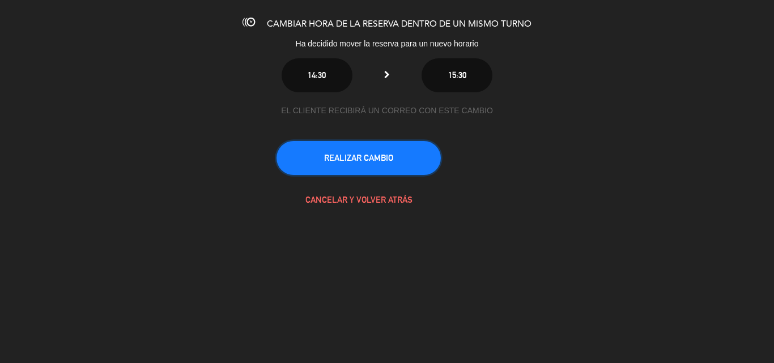
click at [357, 168] on button "REALIZAR CAMBIO" at bounding box center [358, 158] width 164 height 34
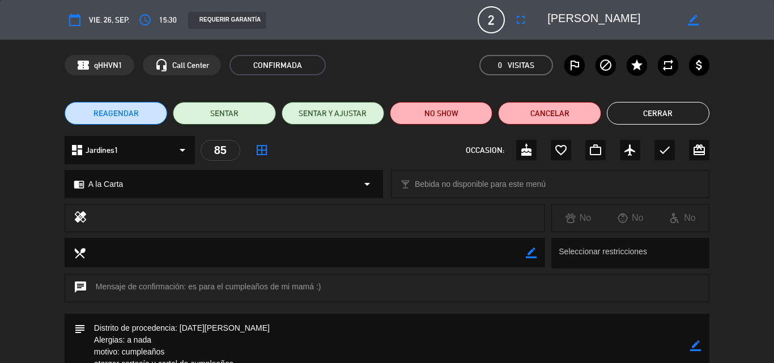
click at [643, 113] on button "Cerrar" at bounding box center [658, 113] width 103 height 23
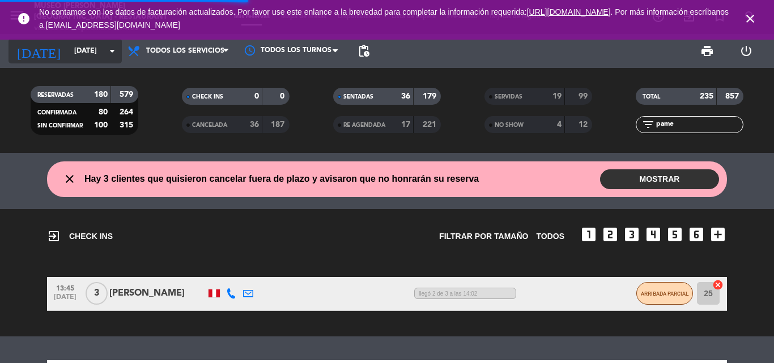
click at [69, 53] on input "[DATE]" at bounding box center [117, 50] width 96 height 19
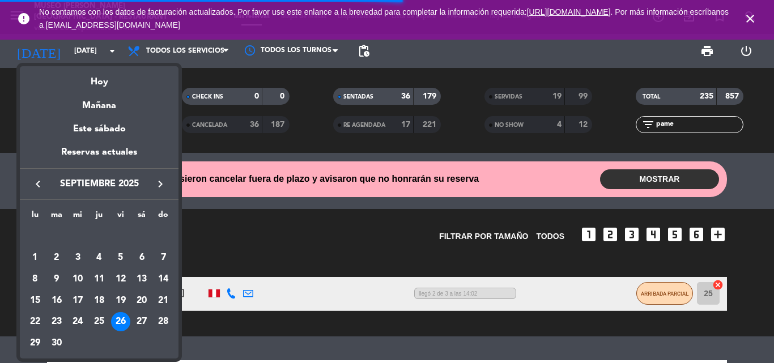
drag, startPoint x: 125, startPoint y: 321, endPoint x: 185, endPoint y: 272, distance: 76.9
click at [126, 321] on div "26" at bounding box center [120, 321] width 19 height 19
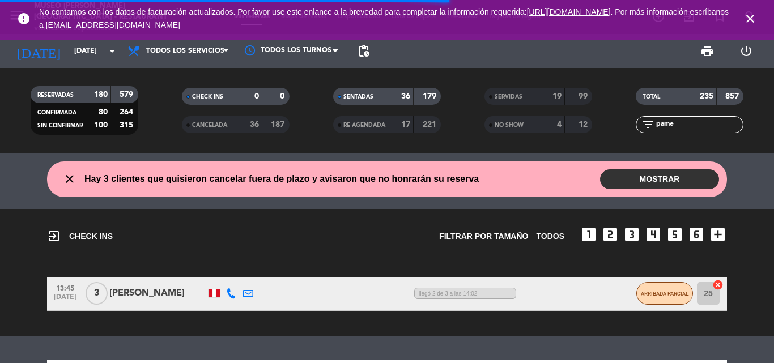
click at [509, 95] on span "SERVIDAS" at bounding box center [509, 97] width 28 height 6
click at [687, 125] on input "pame" at bounding box center [699, 124] width 88 height 12
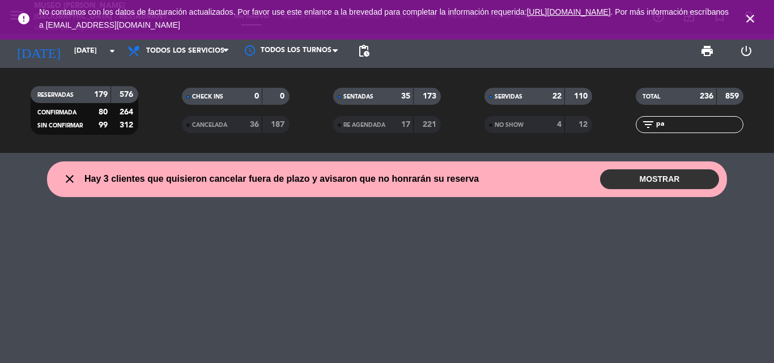
type input "p"
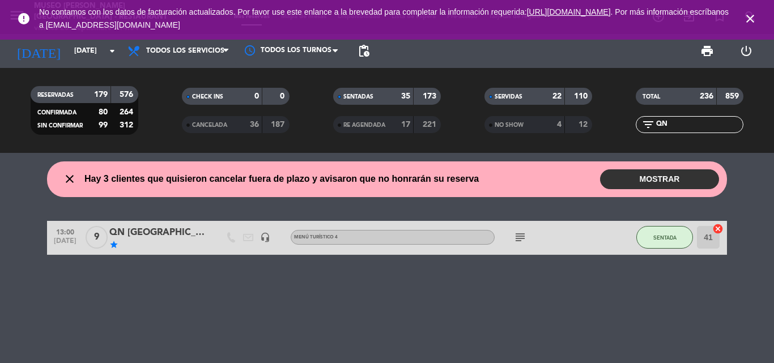
type input "QN"
click at [123, 229] on div "QN [GEOGRAPHIC_DATA]" at bounding box center [157, 232] width 96 height 15
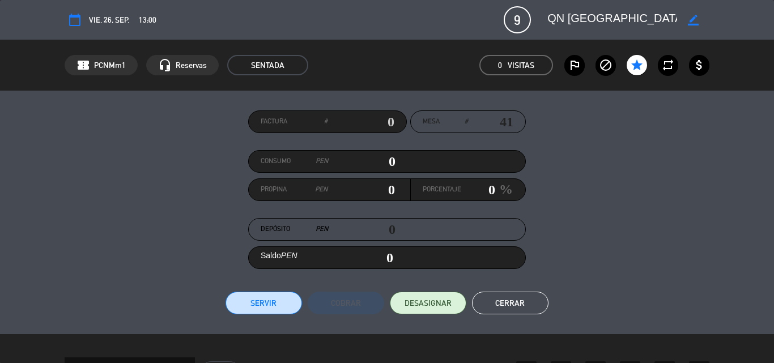
click at [513, 303] on button "Cerrar" at bounding box center [510, 303] width 76 height 23
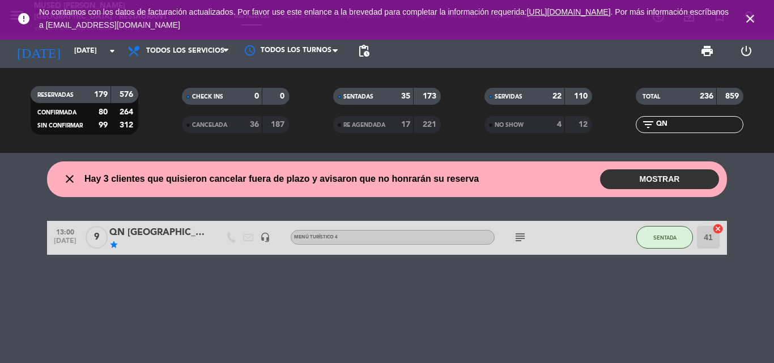
click at [752, 16] on icon "close" at bounding box center [750, 19] width 14 height 14
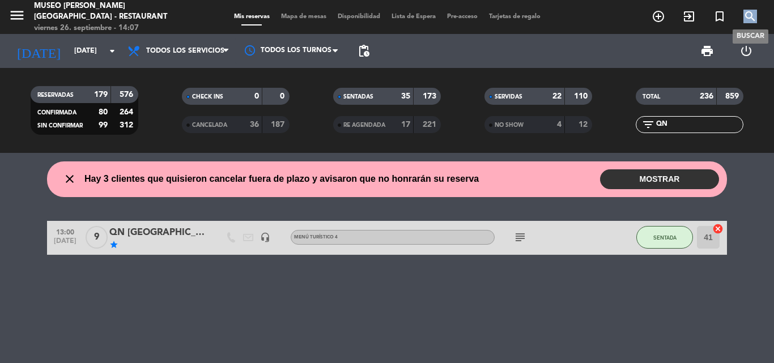
click at [752, 16] on icon "search" at bounding box center [750, 17] width 14 height 14
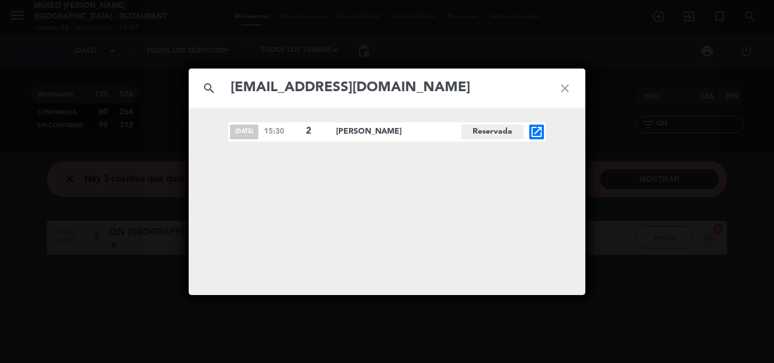
type input "[EMAIL_ADDRESS][DOMAIN_NAME]"
click at [664, 317] on div "search [EMAIL_ADDRESS][DOMAIN_NAME] close [DATE] 15:30 2 [PERSON_NAME] Reservad…" at bounding box center [387, 181] width 774 height 363
